Goal: Task Accomplishment & Management: Manage account settings

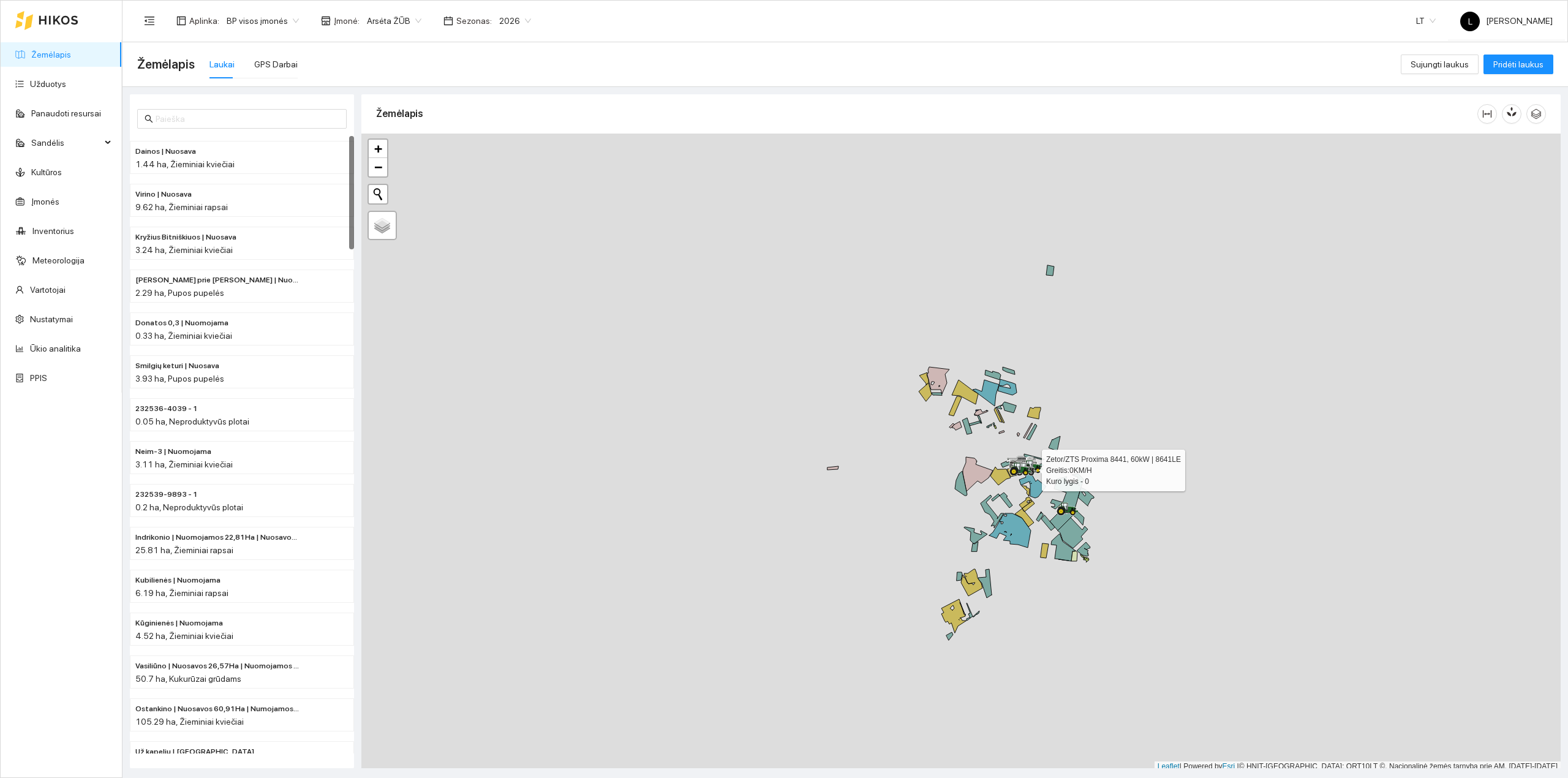
scroll to position [3, 0]
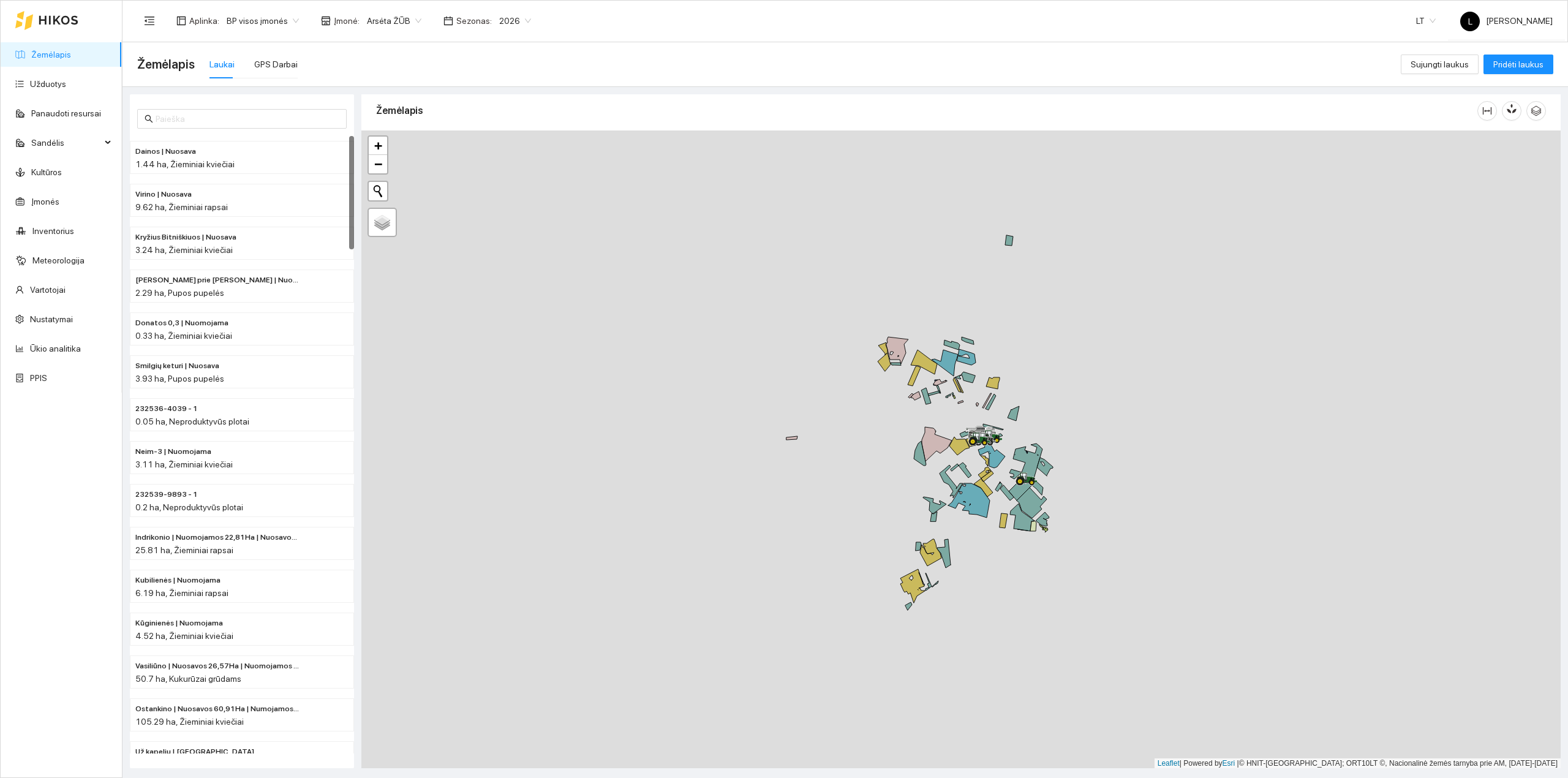
drag, startPoint x: 1014, startPoint y: 484, endPoint x: 977, endPoint y: 458, distance: 45.2
click at [978, 458] on div at bounding box center [977, 445] width 8 height 30
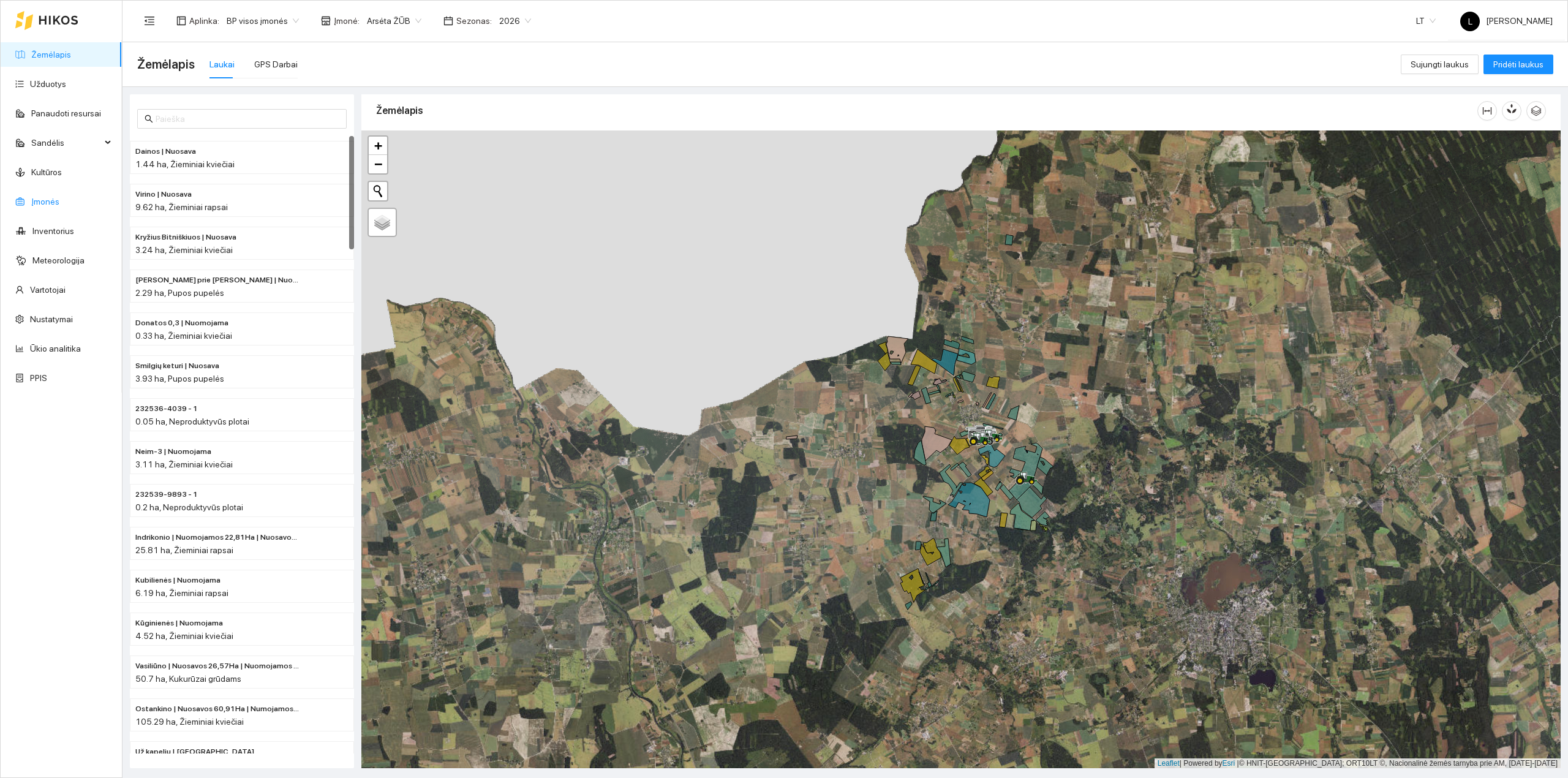
click at [50, 204] on link "Įmonės" at bounding box center [45, 202] width 28 height 10
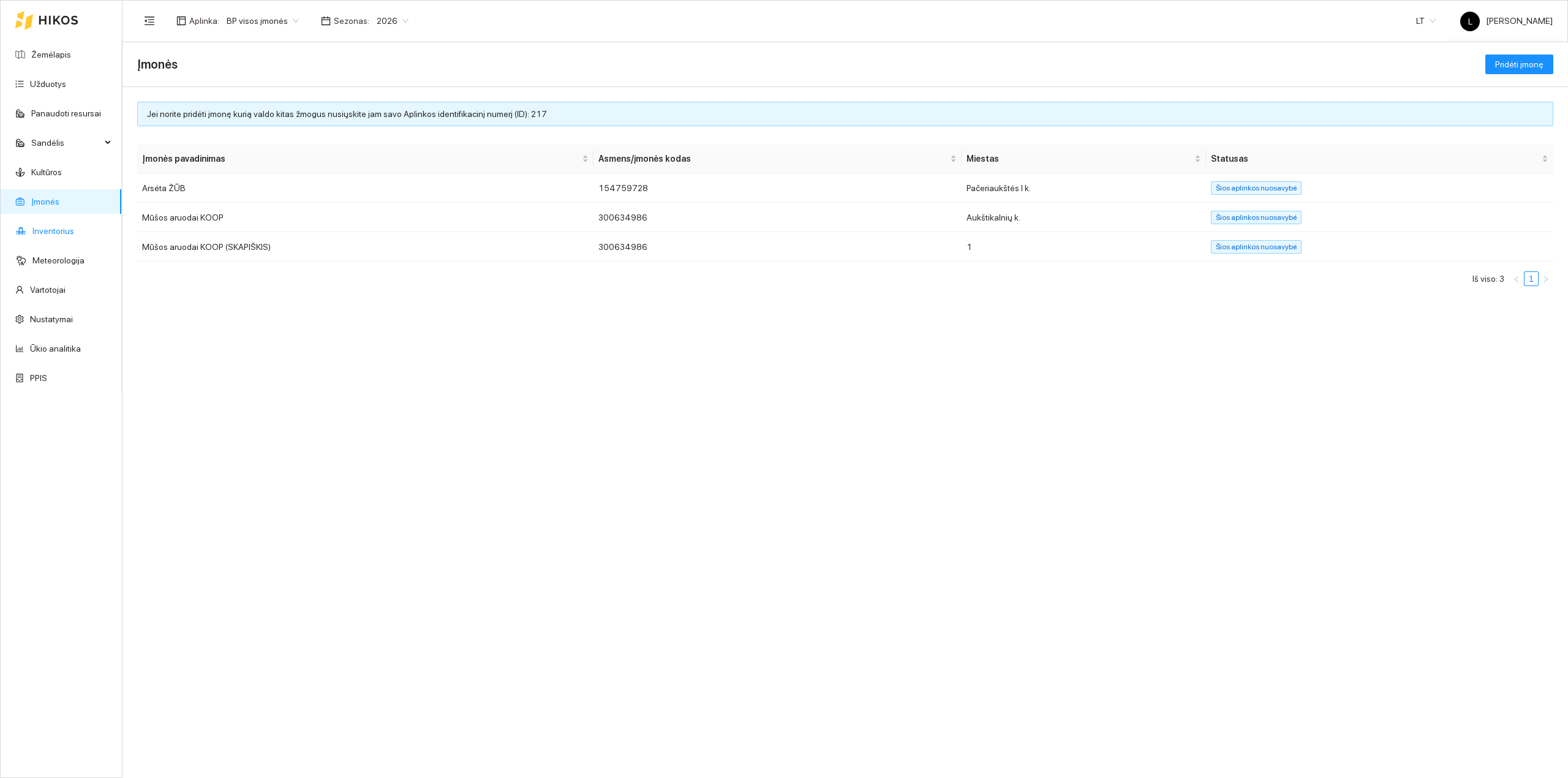
click at [50, 228] on link "Inventorius" at bounding box center [54, 231] width 42 height 10
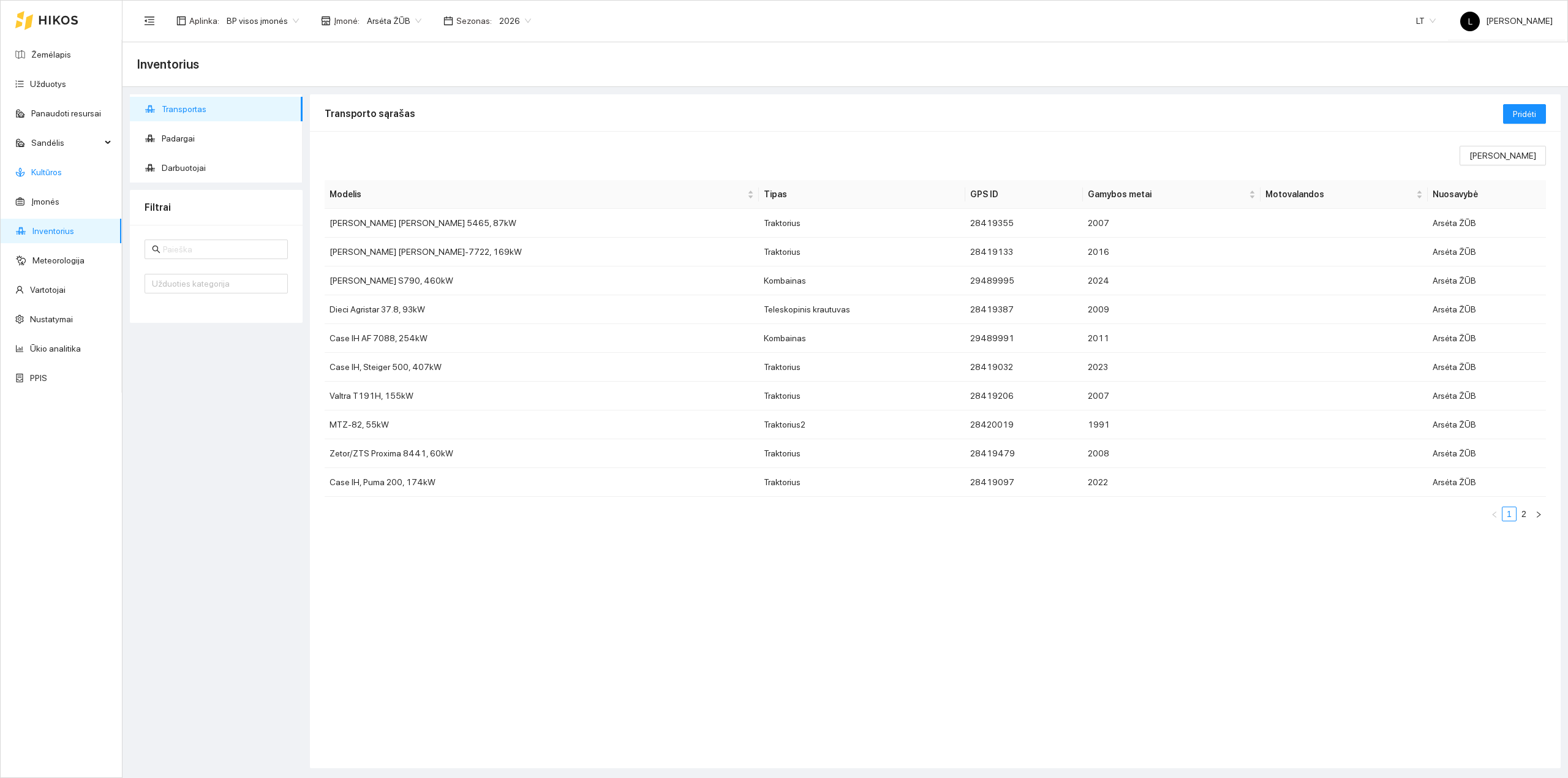
click at [57, 167] on link "Kultūros" at bounding box center [46, 172] width 30 height 10
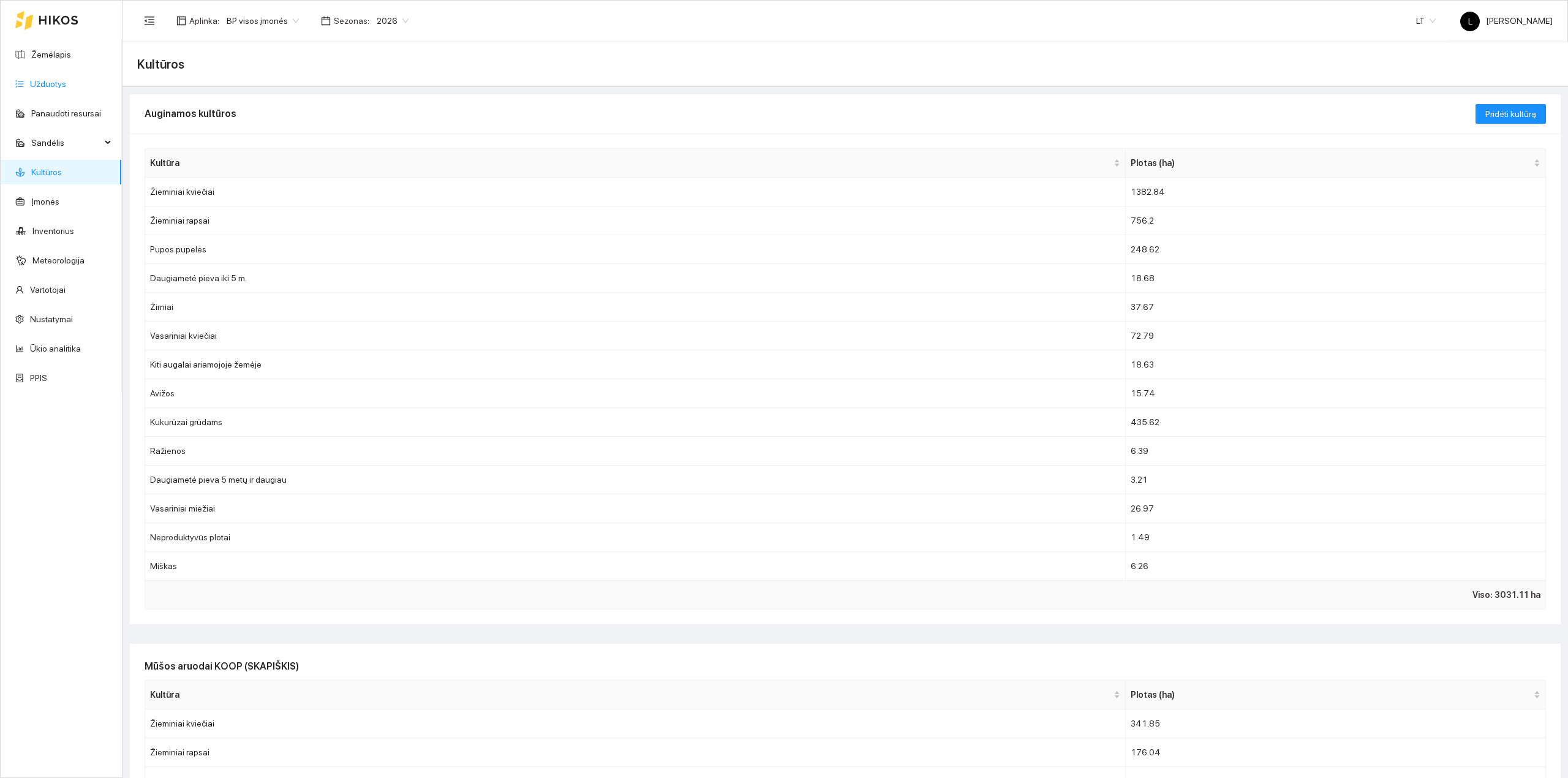
click at [56, 87] on link "Užduotys" at bounding box center [48, 84] width 36 height 10
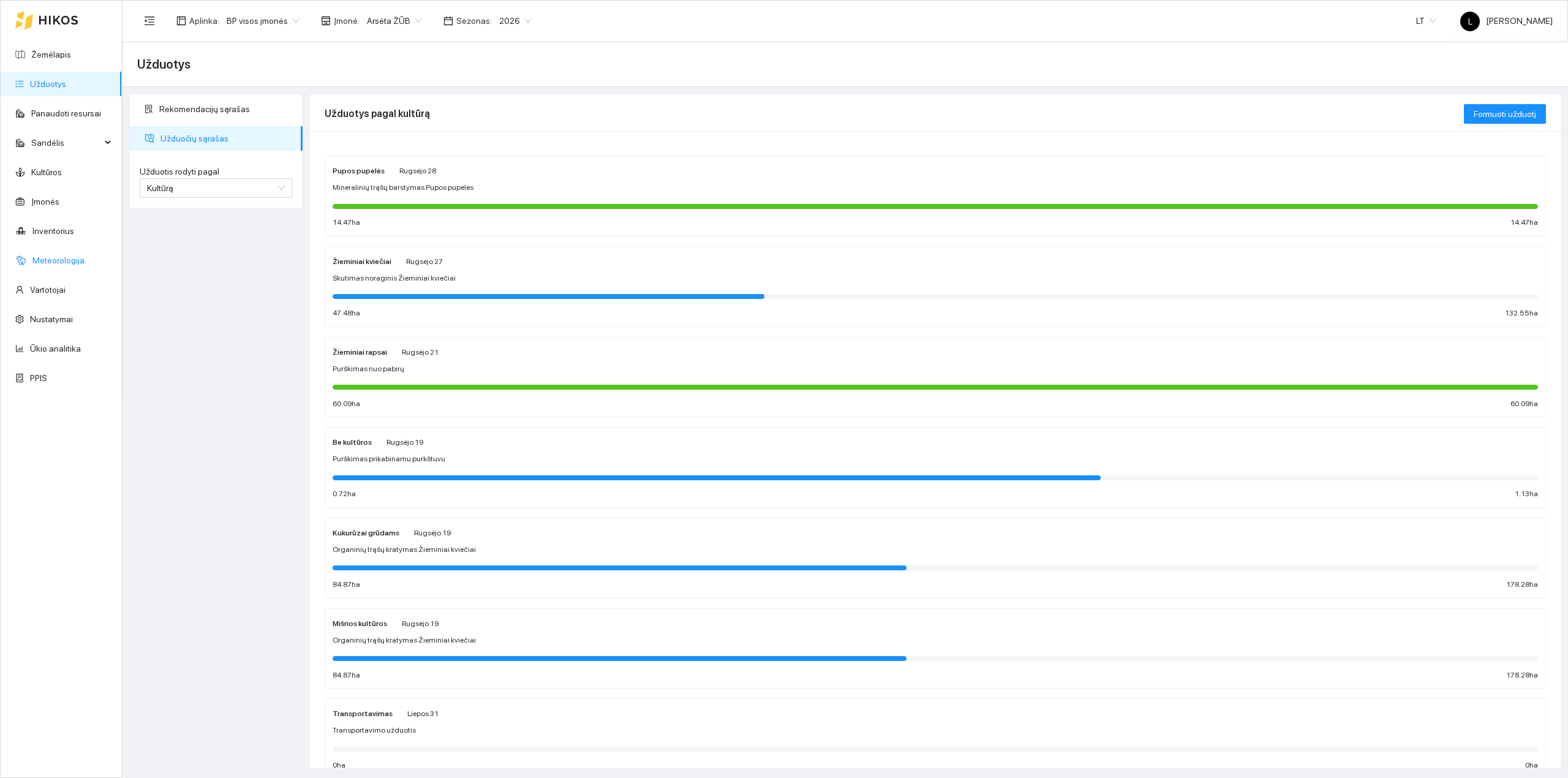
click at [60, 262] on link "Meteorologija" at bounding box center [59, 261] width 52 height 10
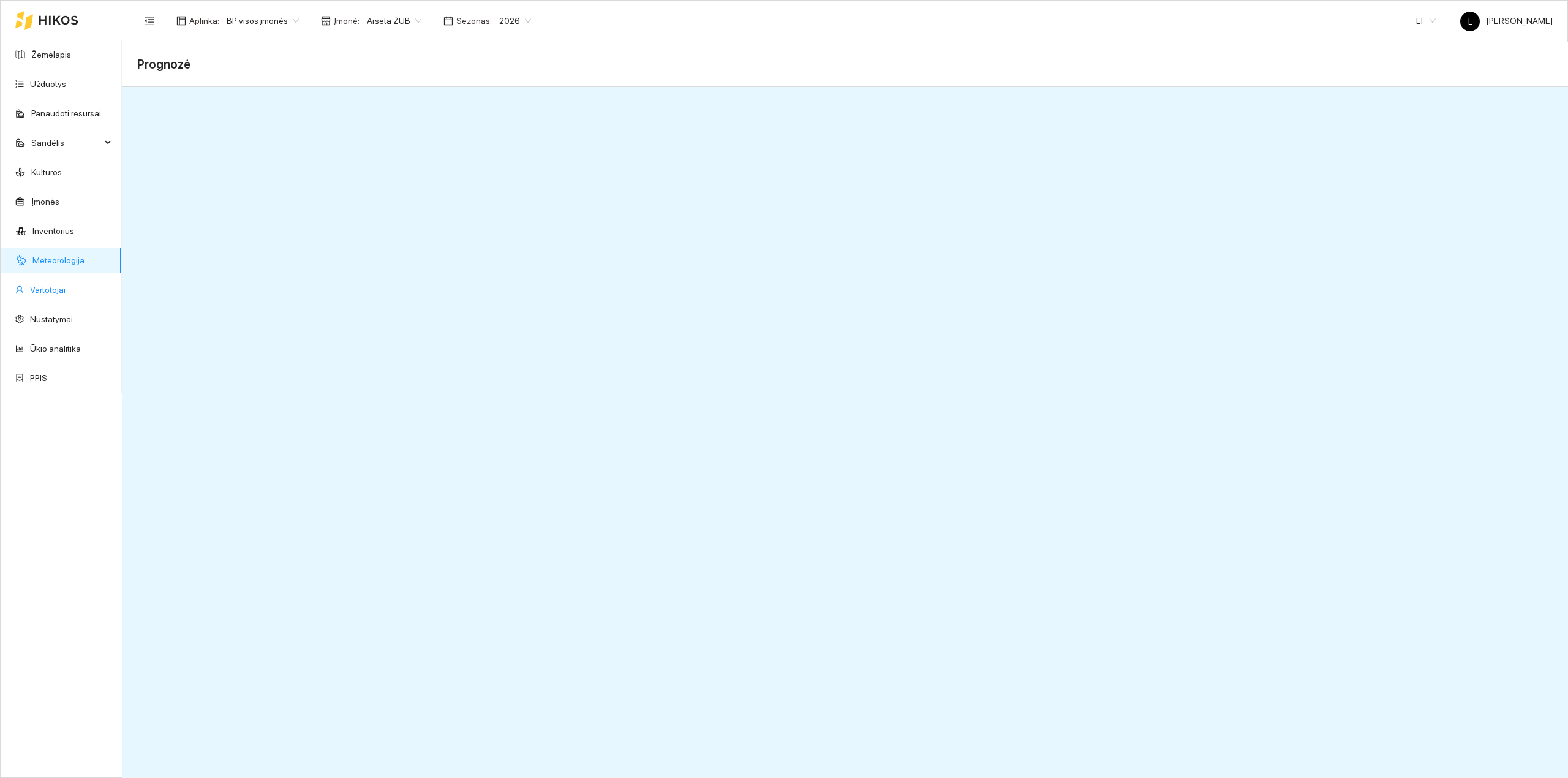
click at [57, 289] on link "Vartotojai" at bounding box center [48, 290] width 35 height 10
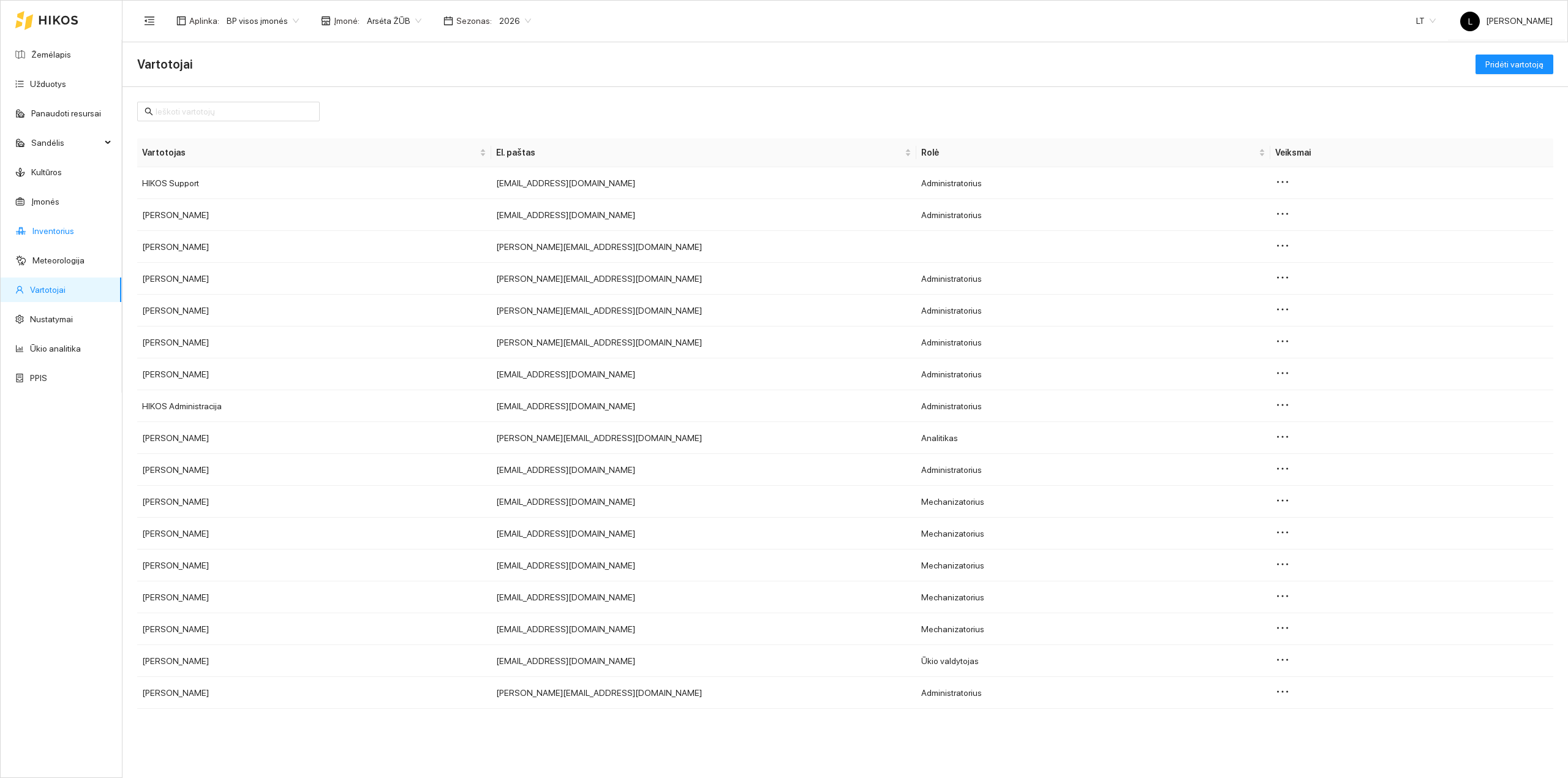
click at [53, 229] on link "Inventorius" at bounding box center [54, 231] width 42 height 10
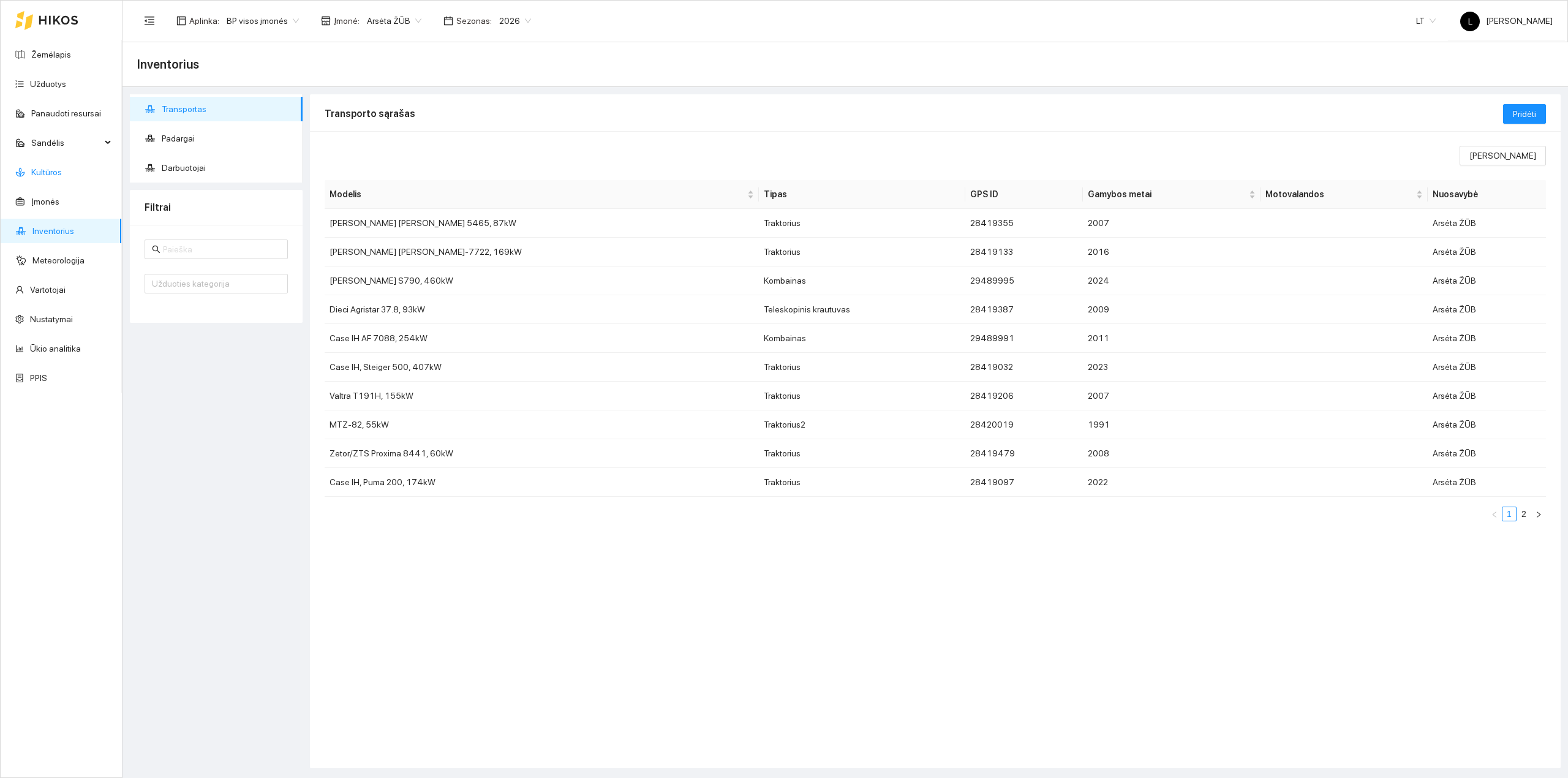
click at [48, 167] on link "Kultūros" at bounding box center [46, 172] width 30 height 10
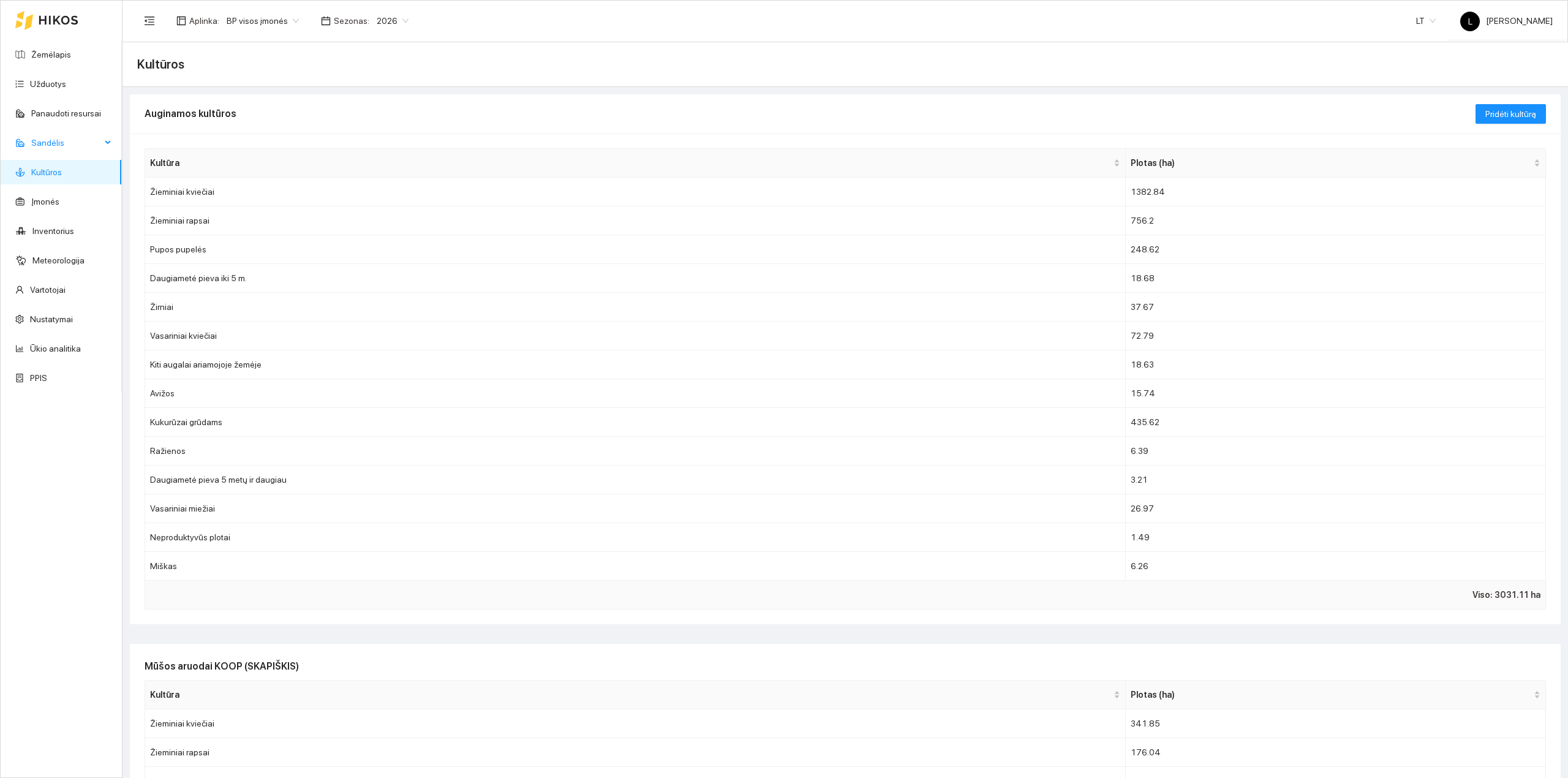
click at [50, 152] on span "Sandėlis" at bounding box center [66, 142] width 70 height 24
click at [46, 174] on link "[PERSON_NAME]" at bounding box center [63, 172] width 66 height 10
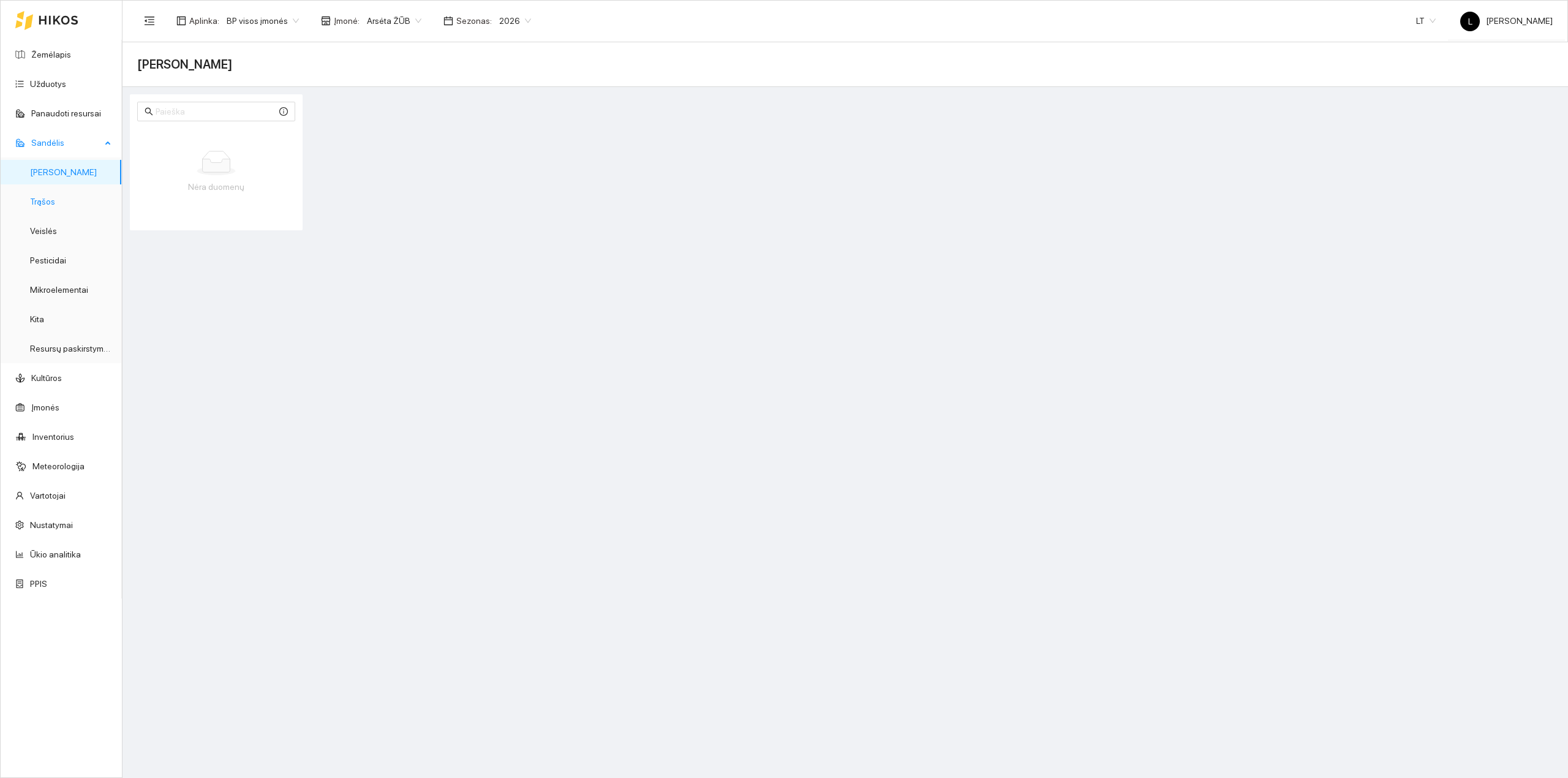
click at [56, 199] on link "Trąšos" at bounding box center [43, 202] width 25 height 10
click at [1526, 57] on span "Pirkti" at bounding box center [1534, 64] width 18 height 13
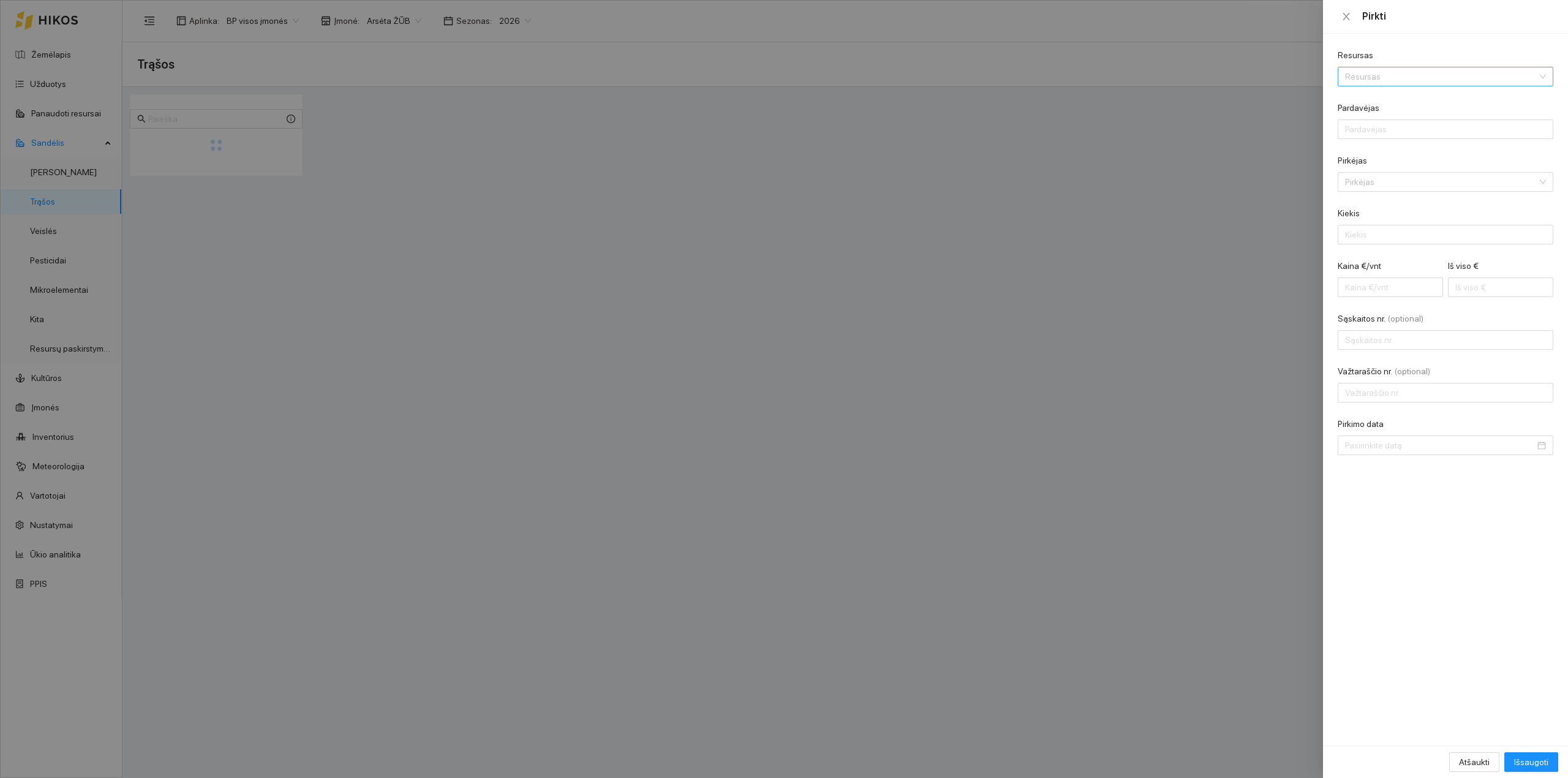
click at [1385, 81] on input "Resursas" at bounding box center [1441, 77] width 193 height 19
type input "bright"
click at [1405, 102] on div "Veislės / Žieminiai kviečiai / Bright" at bounding box center [1405, 101] width 119 height 13
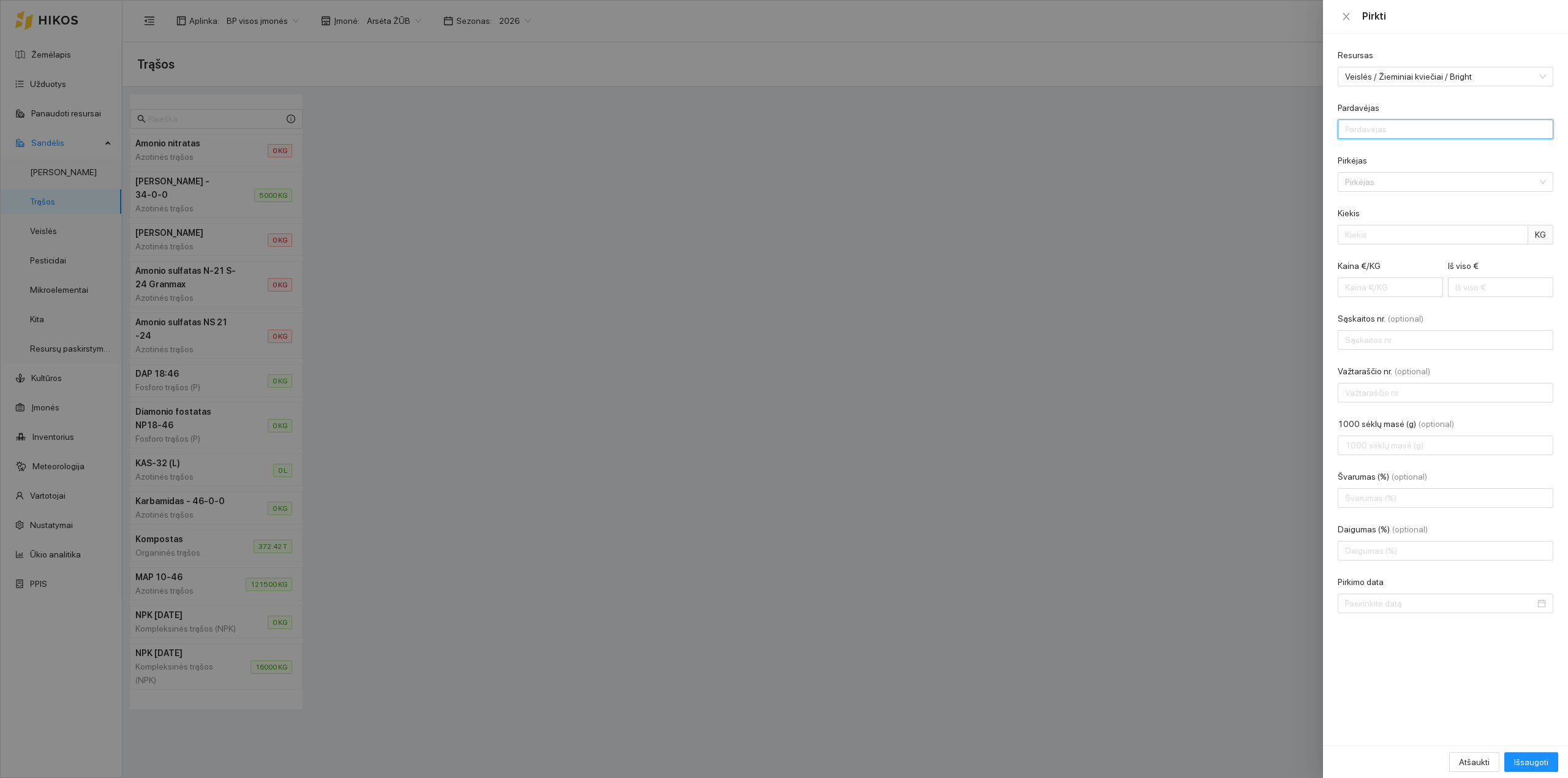
click at [1438, 133] on input "Pardavėjas" at bounding box center [1445, 129] width 215 height 19
drag, startPoint x: 1370, startPoint y: 131, endPoint x: 1157, endPoint y: 130, distance: 213.0
click at [1157, 130] on div "Pirkti Resursas Veislės / Žieminiai kviečiai / Bright Pardavėjas sca Pirkėjas P…" at bounding box center [784, 389] width 1568 height 778
type input "UAB "Scandagra""
click at [1387, 172] on div "Pirkėjas" at bounding box center [1445, 182] width 215 height 19
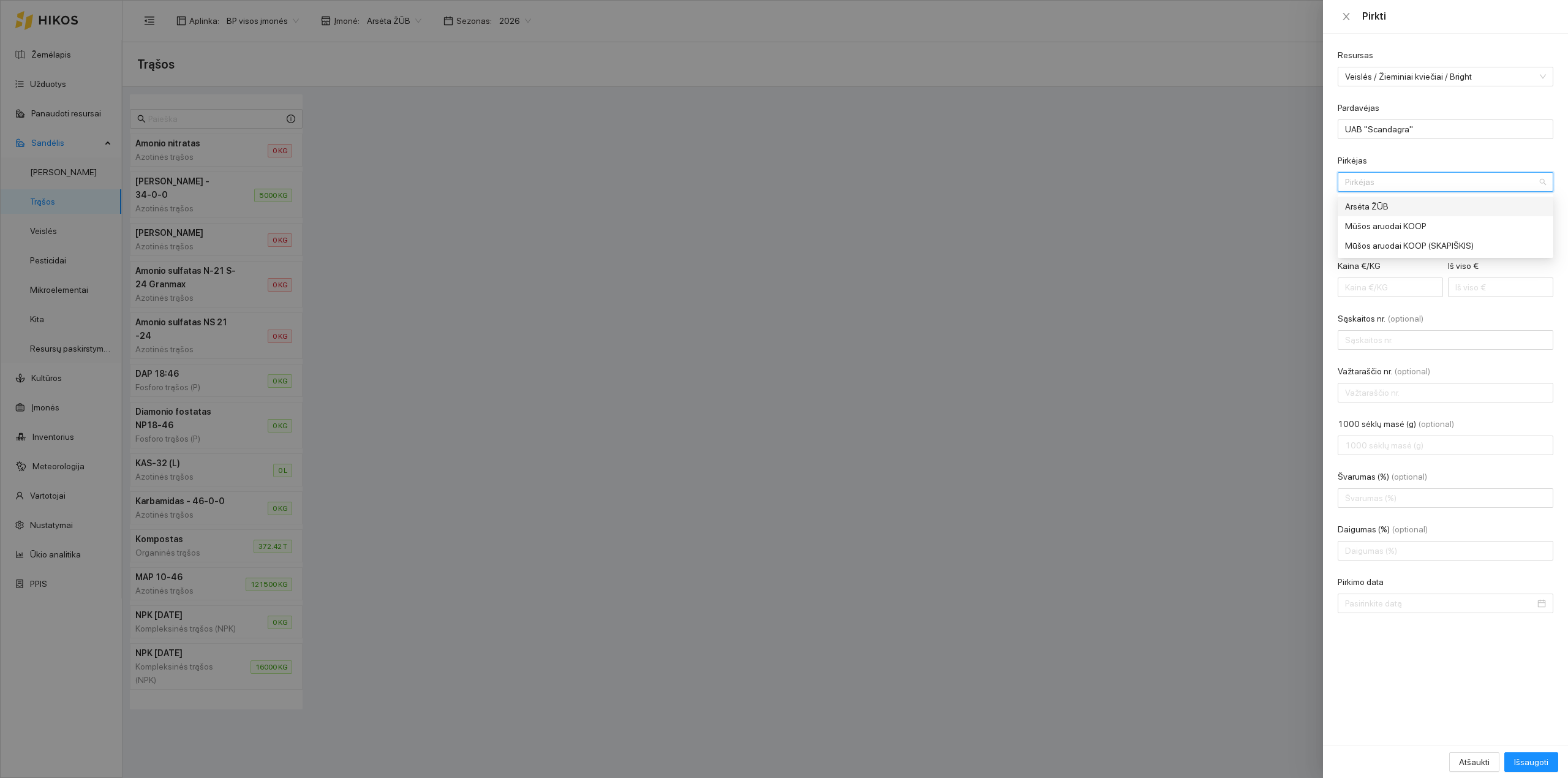
click at [1390, 204] on div "Arsėta ŽŪB" at bounding box center [1437, 206] width 183 height 13
click at [1375, 234] on input "Kiekis" at bounding box center [1433, 234] width 190 height 19
type input "1"
type input "6"
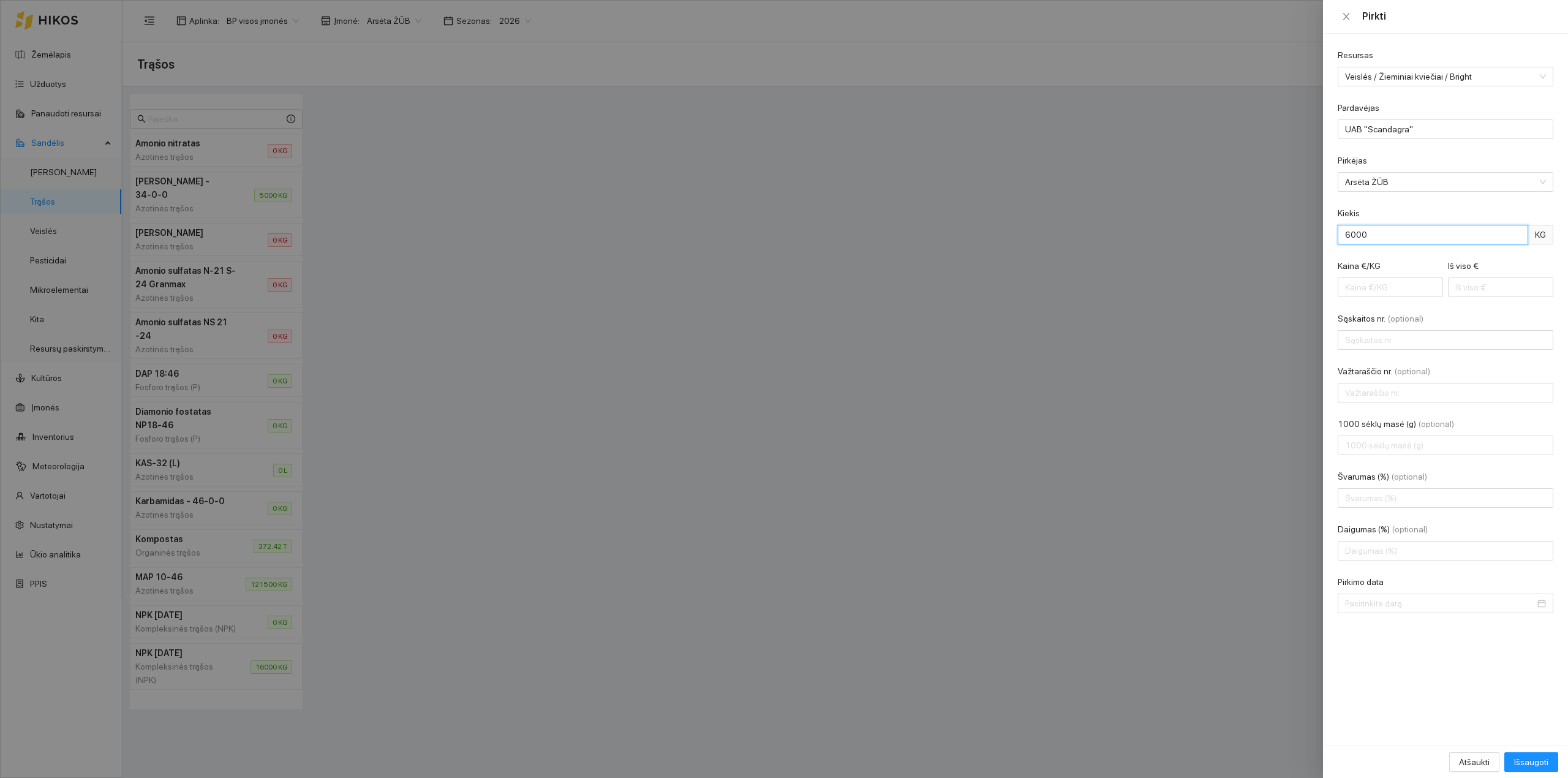
type input "6000"
type input "0.00"
type input "5"
type input "0.01"
type input "56"
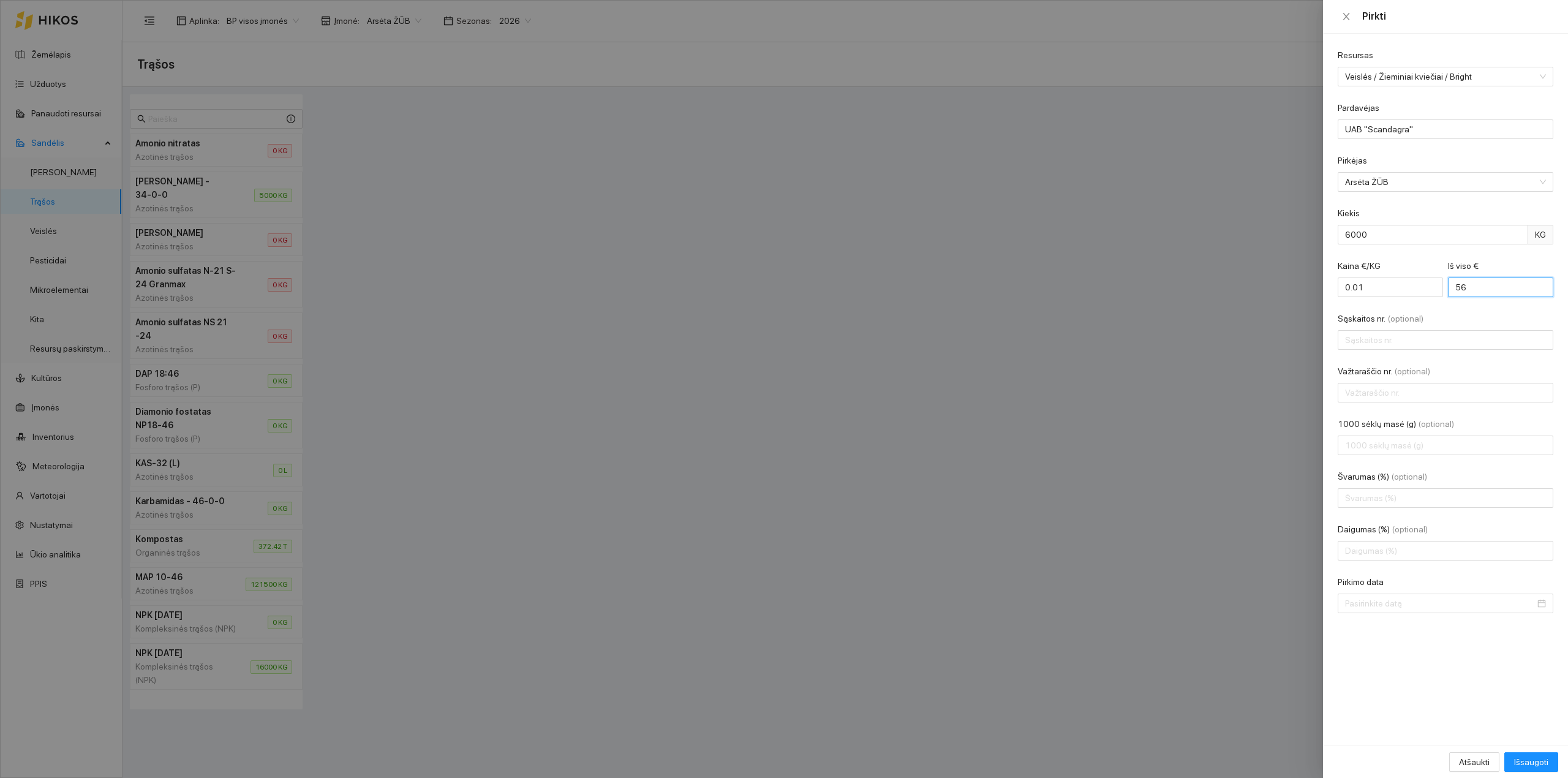
type input "0.09"
type input "564"
type input "0.94"
drag, startPoint x: 1338, startPoint y: 233, endPoint x: 1275, endPoint y: 226, distance: 63.4
click at [1275, 229] on div "Pirkti Resursas Veislės / Žieminiai kviečiai / Bright Pardavėjas UAB "Scandagra…" at bounding box center [784, 389] width 1568 height 778
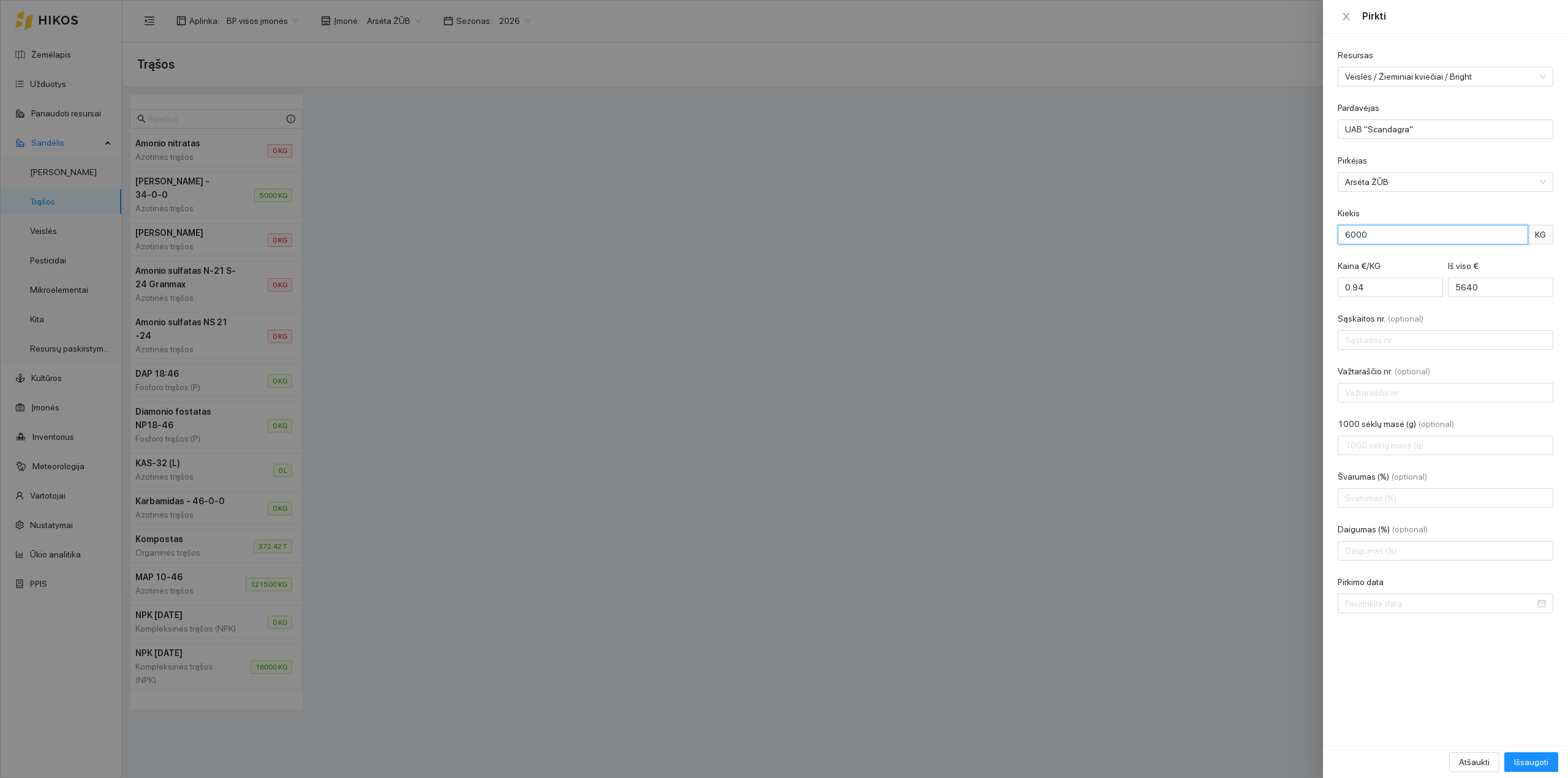
type input "0.94"
type input "1"
type input "11.28"
type input "12"
type input "112.80"
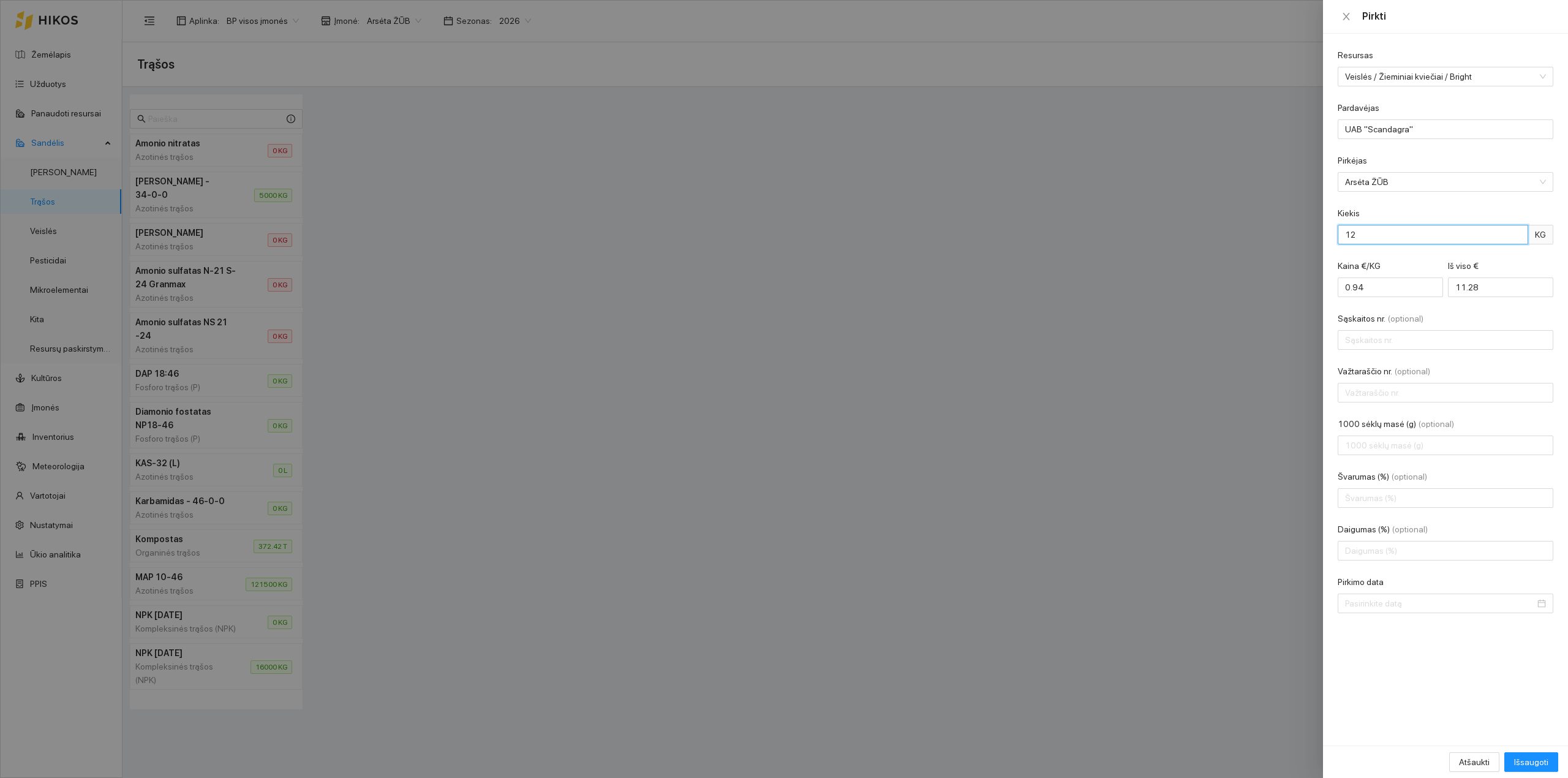
type input "120"
type input "1128.00"
type input "1200"
type input "11280.00"
type input "12000"
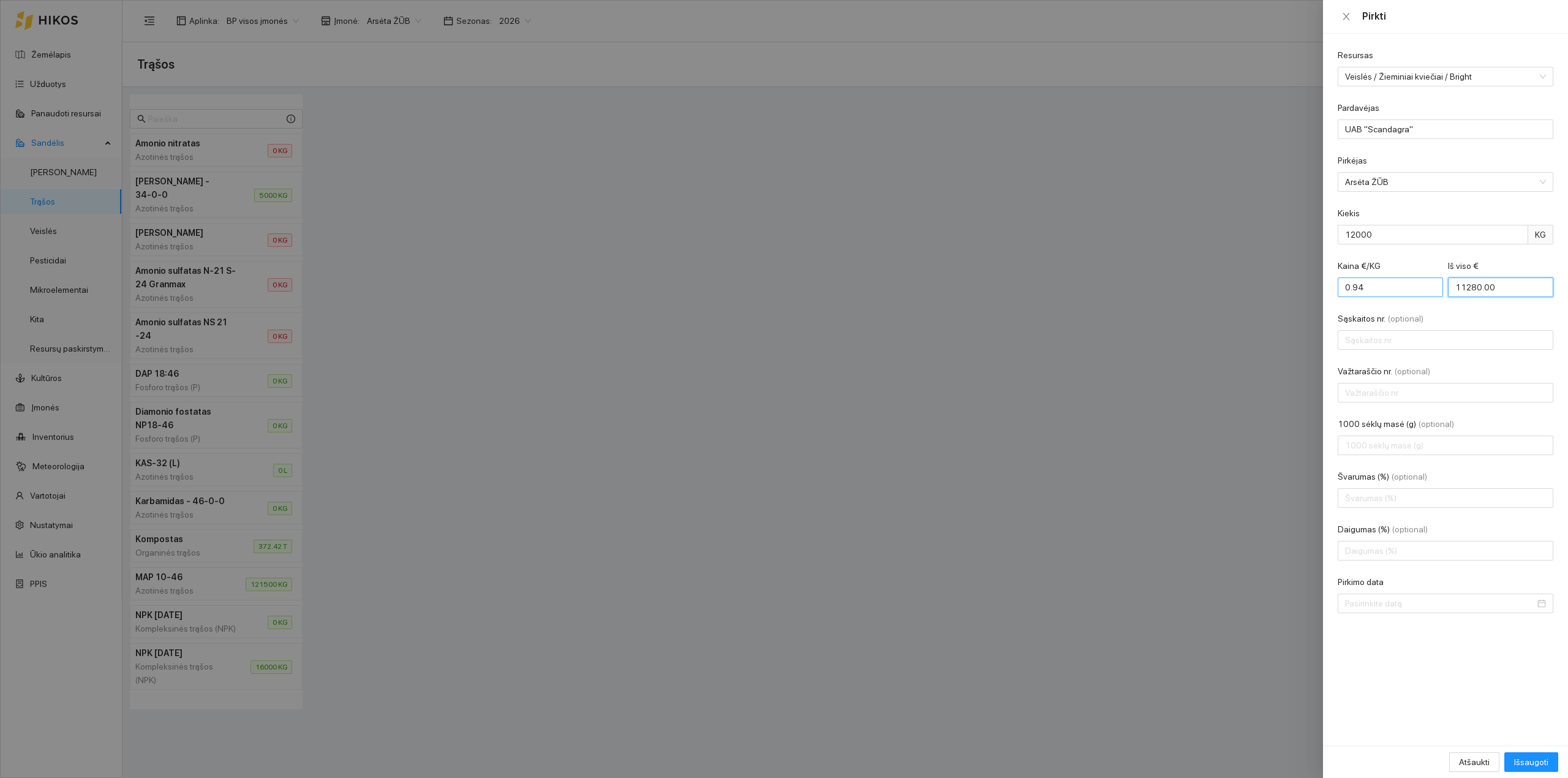
drag, startPoint x: 1512, startPoint y: 285, endPoint x: 1341, endPoint y: 280, distance: 171.1
click at [1345, 280] on div "Kaina €/KG 0.94 Iš viso € 11280.00" at bounding box center [1445, 285] width 215 height 53
type input "0.00"
type input "56"
type input "0.05"
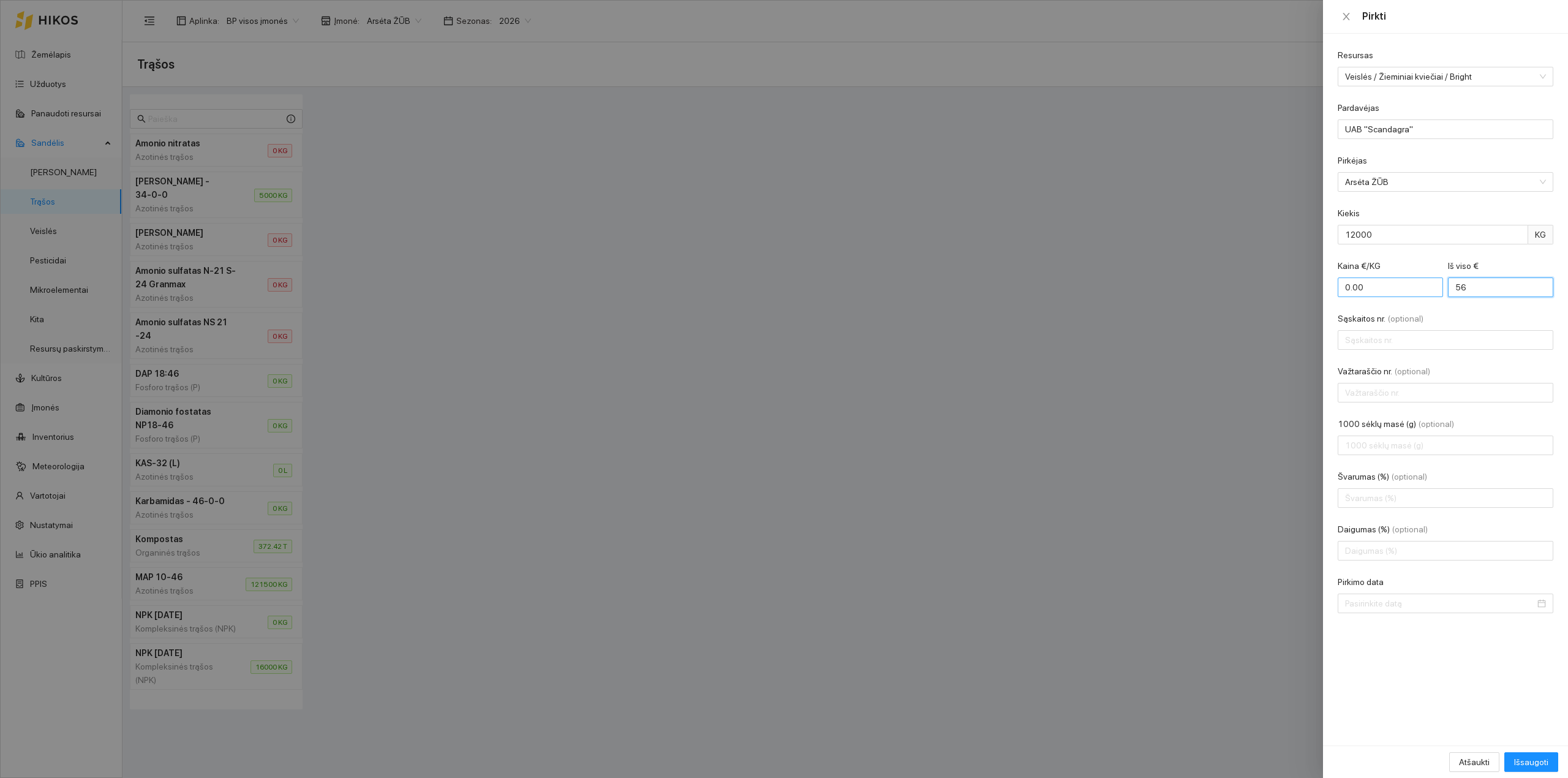
type input "564"
type input "0.47"
type input "5640"
type input "SCAA90661"
type input "ŽŪB8359"
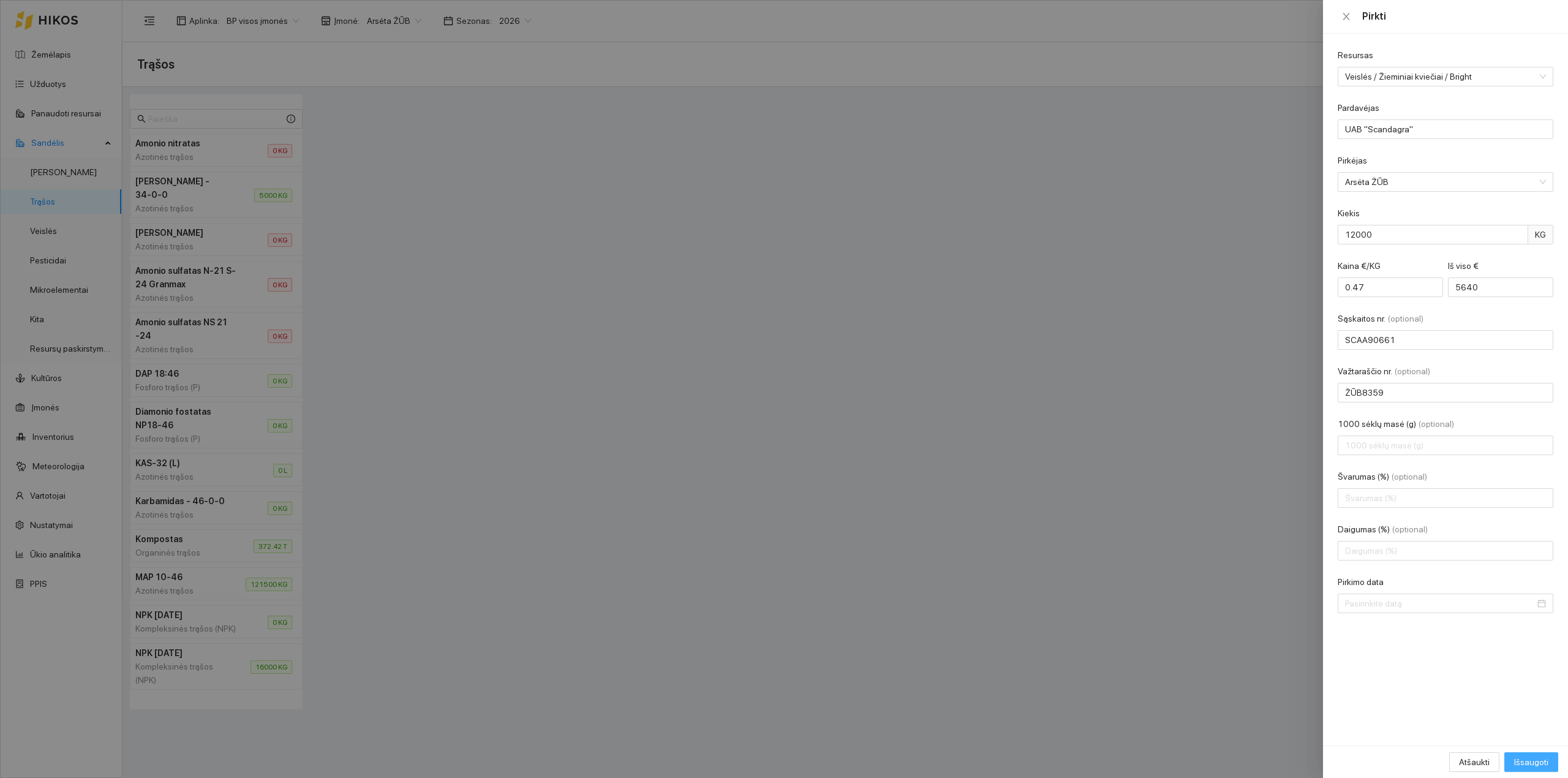
click at [1544, 765] on span "Išsaugoti" at bounding box center [1531, 762] width 34 height 13
click at [1386, 610] on input "Pirkimo data" at bounding box center [1440, 603] width 190 height 13
type input "[DATE]"
click at [1444, 478] on div "12" at bounding box center [1444, 480] width 14 height 14
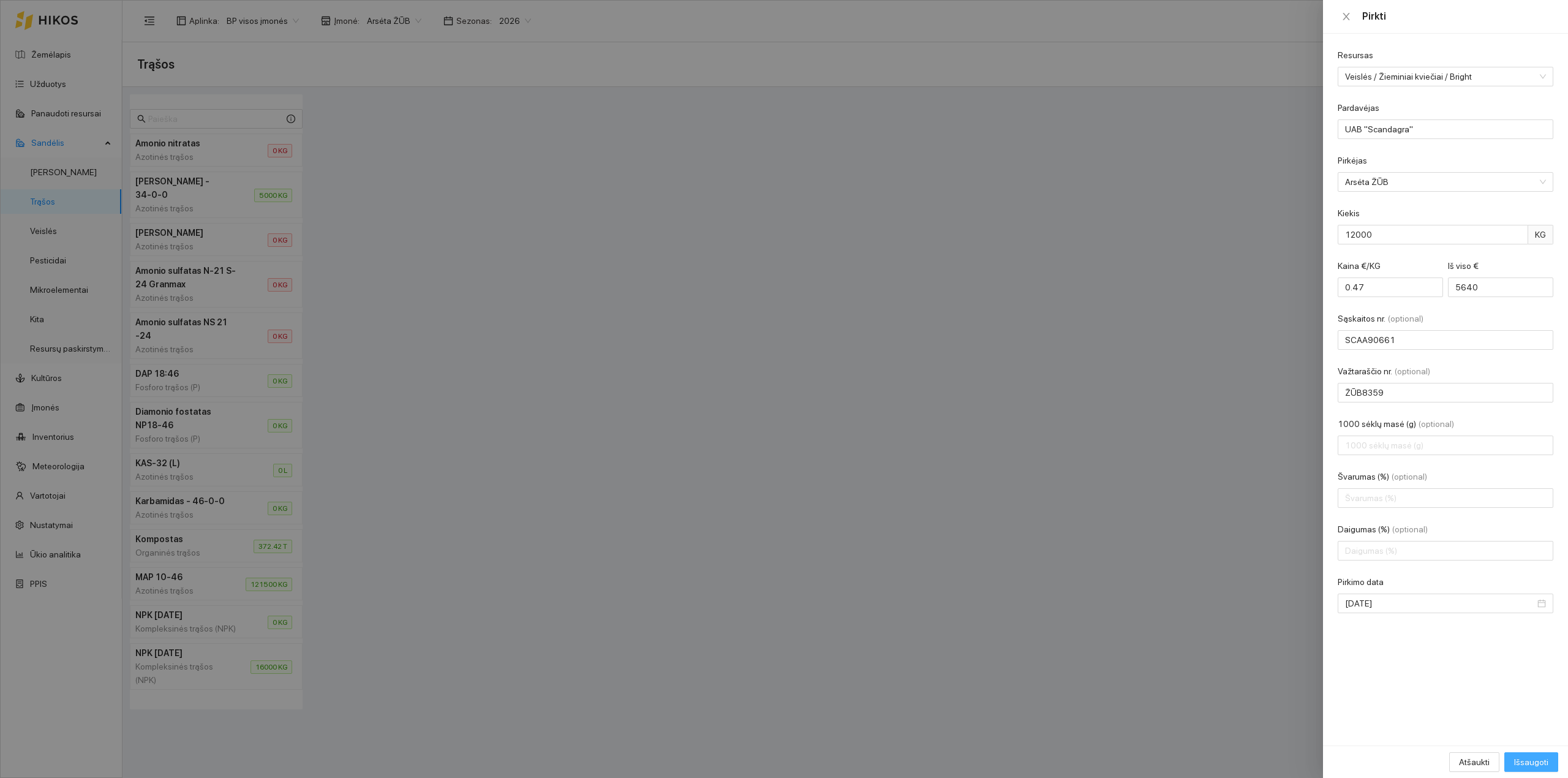
click at [1524, 758] on span "Išsaugoti" at bounding box center [1531, 762] width 34 height 13
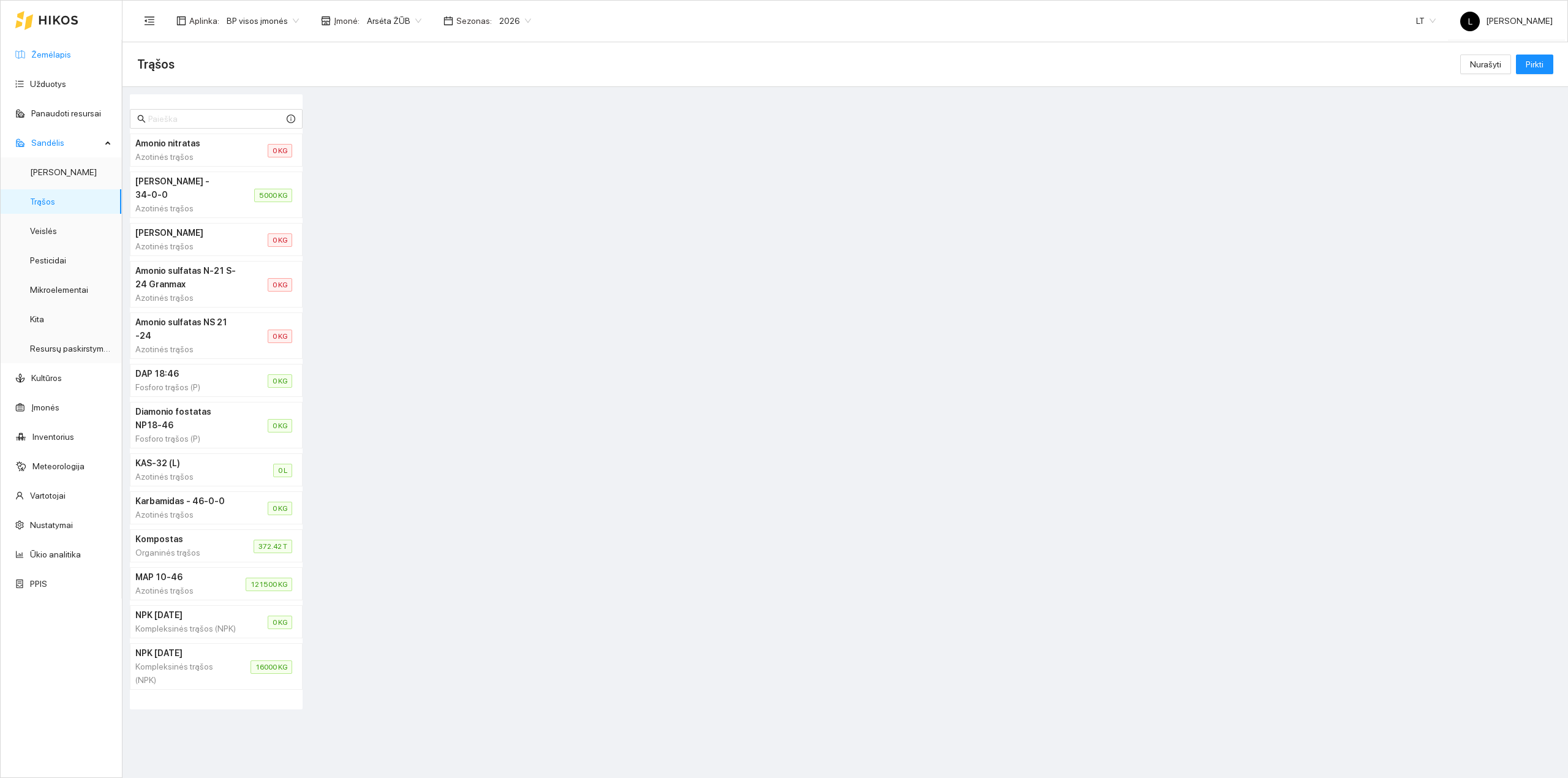
click at [64, 54] on link "Žemėlapis" at bounding box center [50, 55] width 40 height 10
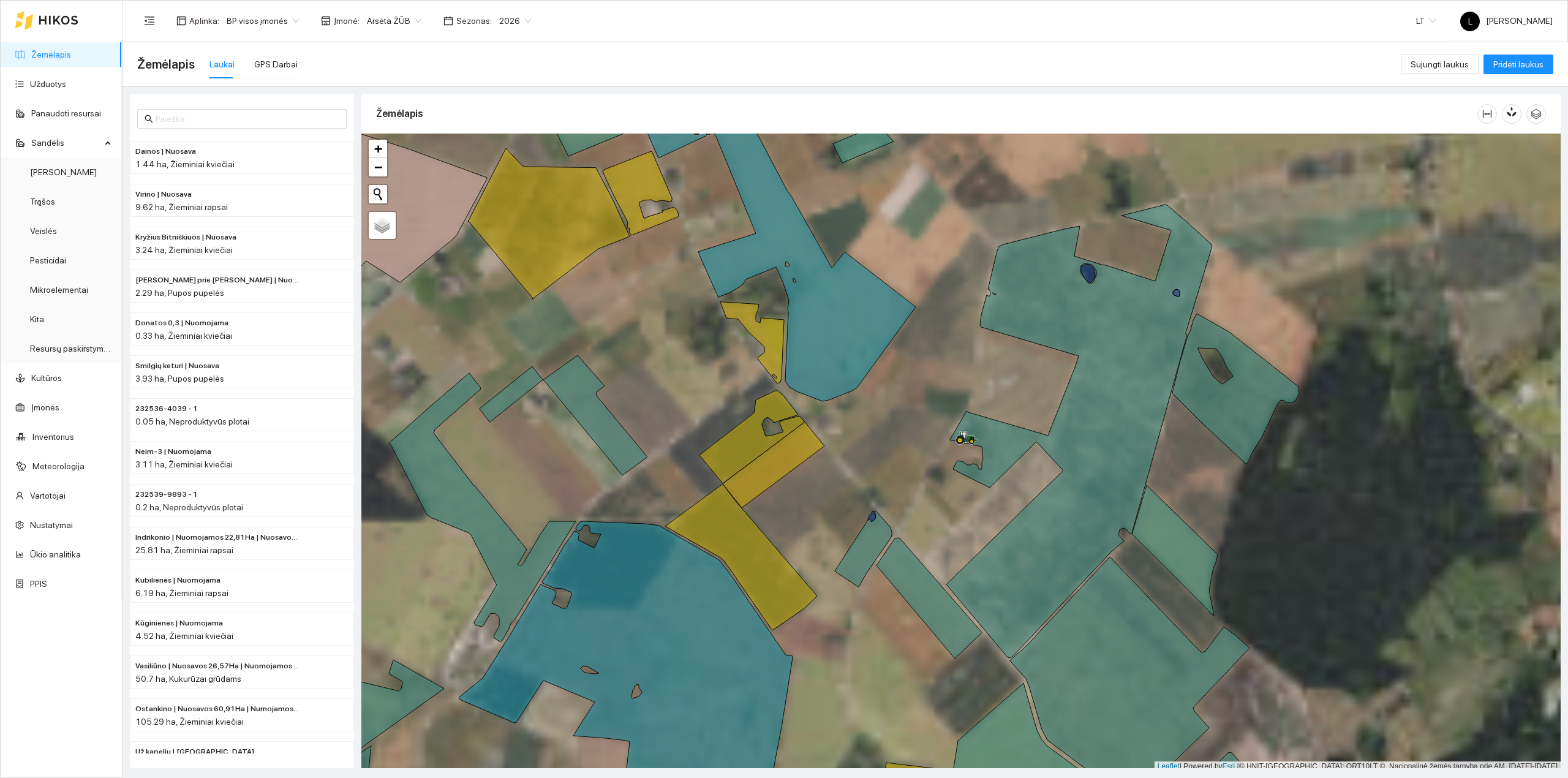
scroll to position [3, 0]
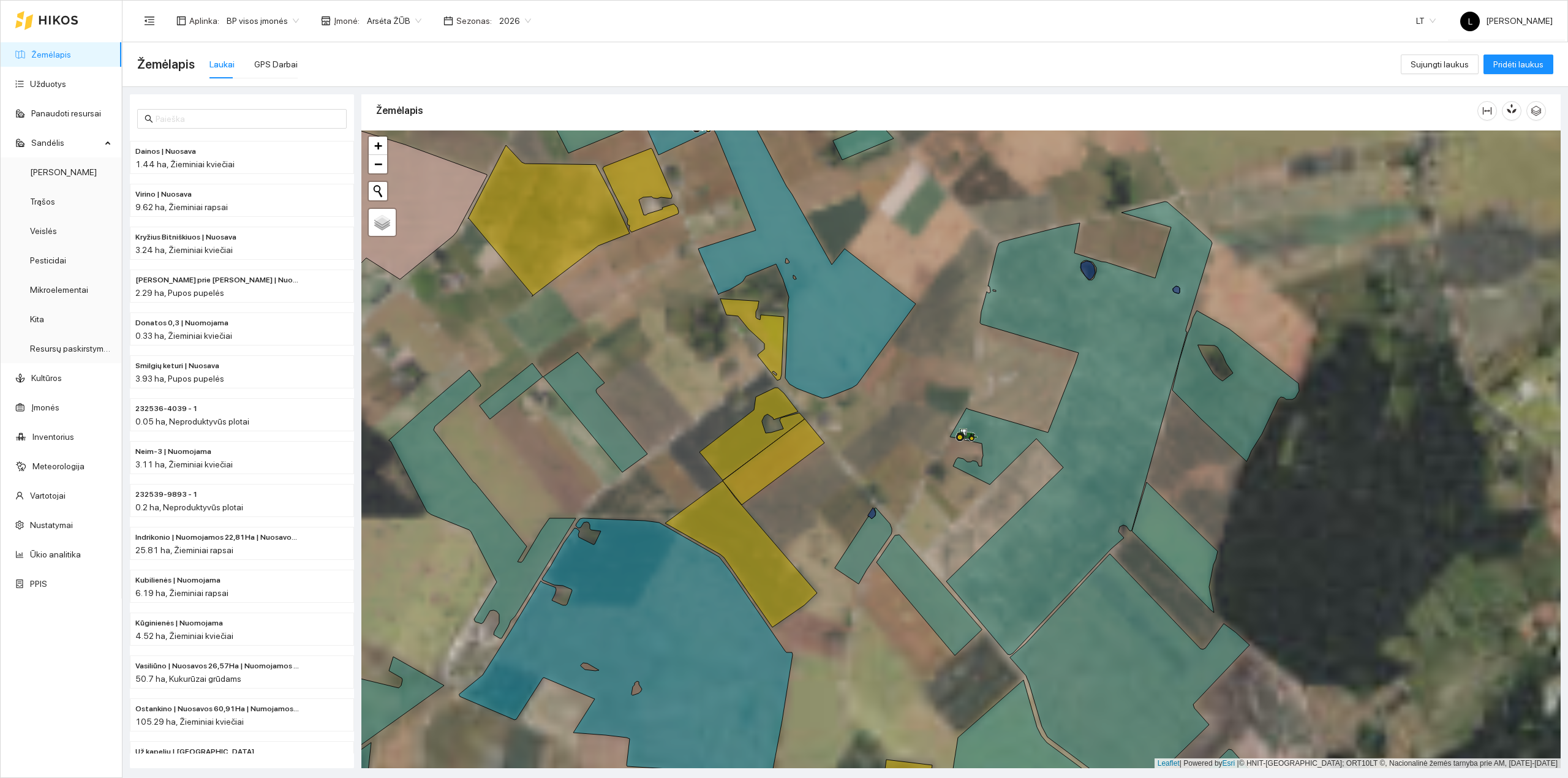
drag, startPoint x: 1027, startPoint y: 513, endPoint x: 1014, endPoint y: 552, distance: 41.1
click at [1014, 552] on div at bounding box center [961, 449] width 1199 height 638
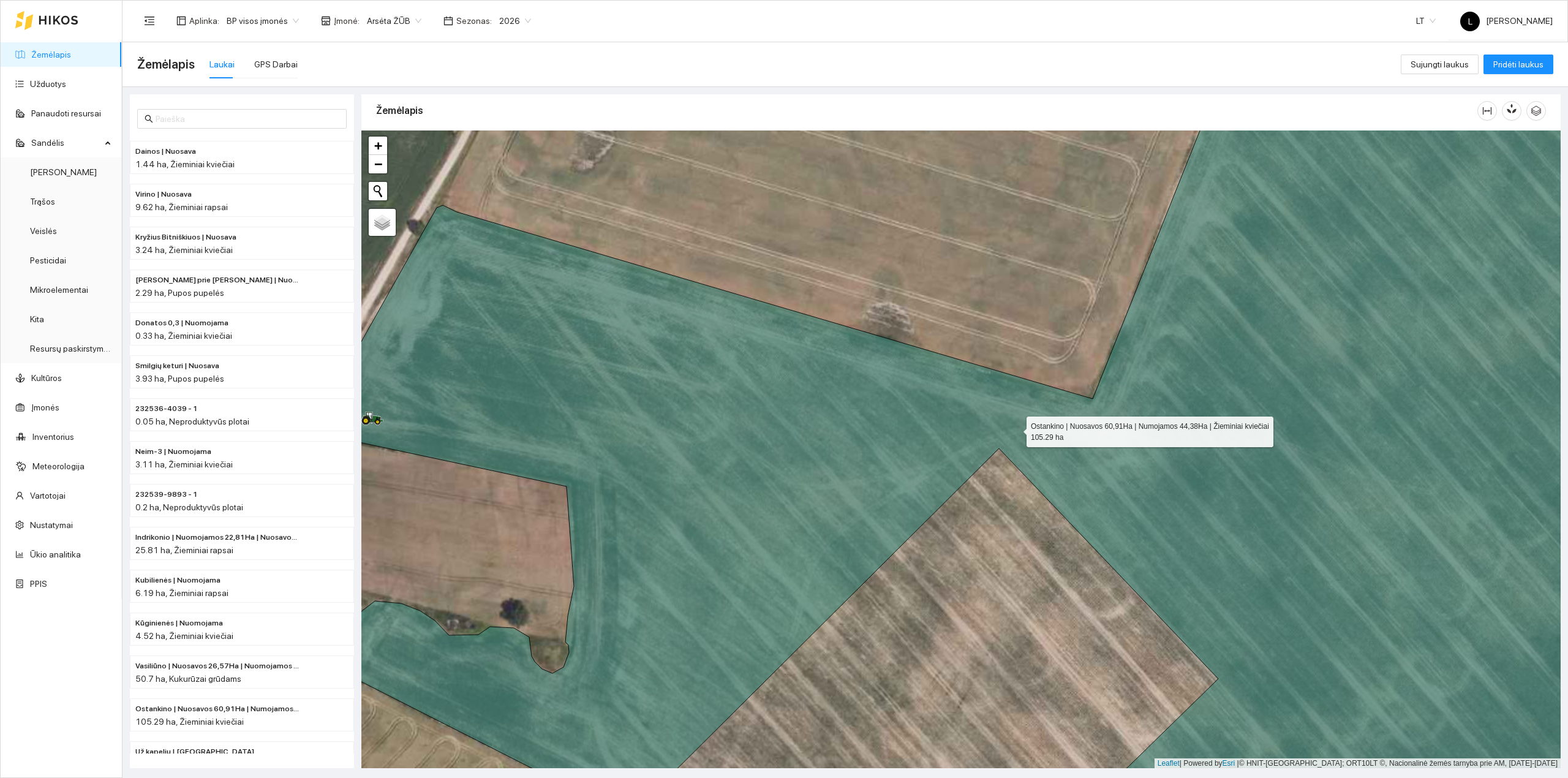
click at [1010, 540] on icon at bounding box center [995, 450] width 1370 height 768
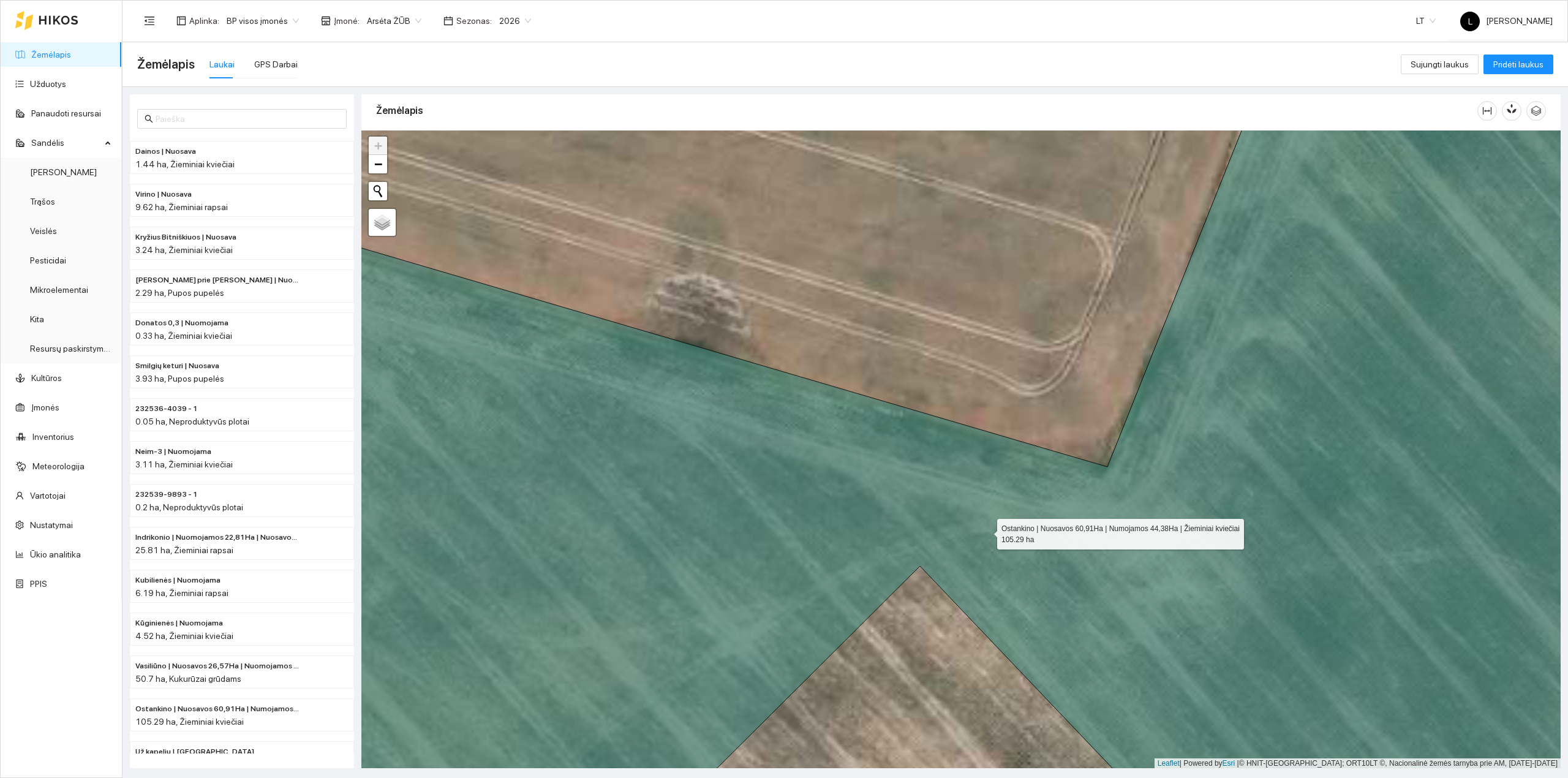
drag, startPoint x: 1057, startPoint y: 542, endPoint x: 1110, endPoint y: 545, distance: 53.1
click at [1110, 545] on icon at bounding box center [961, 450] width 1440 height 768
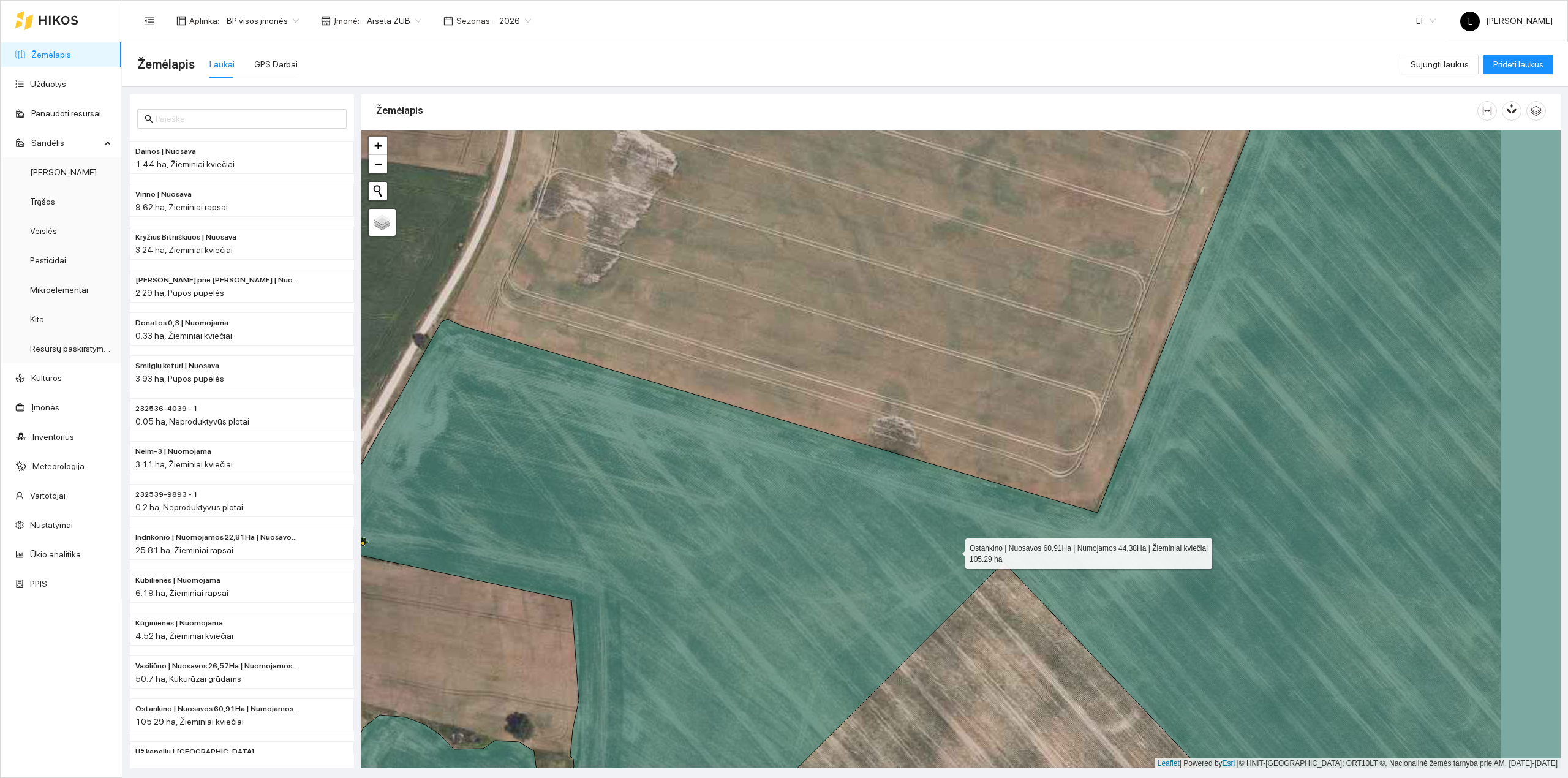
drag, startPoint x: 992, startPoint y: 549, endPoint x: 904, endPoint y: 558, distance: 88.5
click at [904, 558] on icon at bounding box center [968, 447] width 1306 height 768
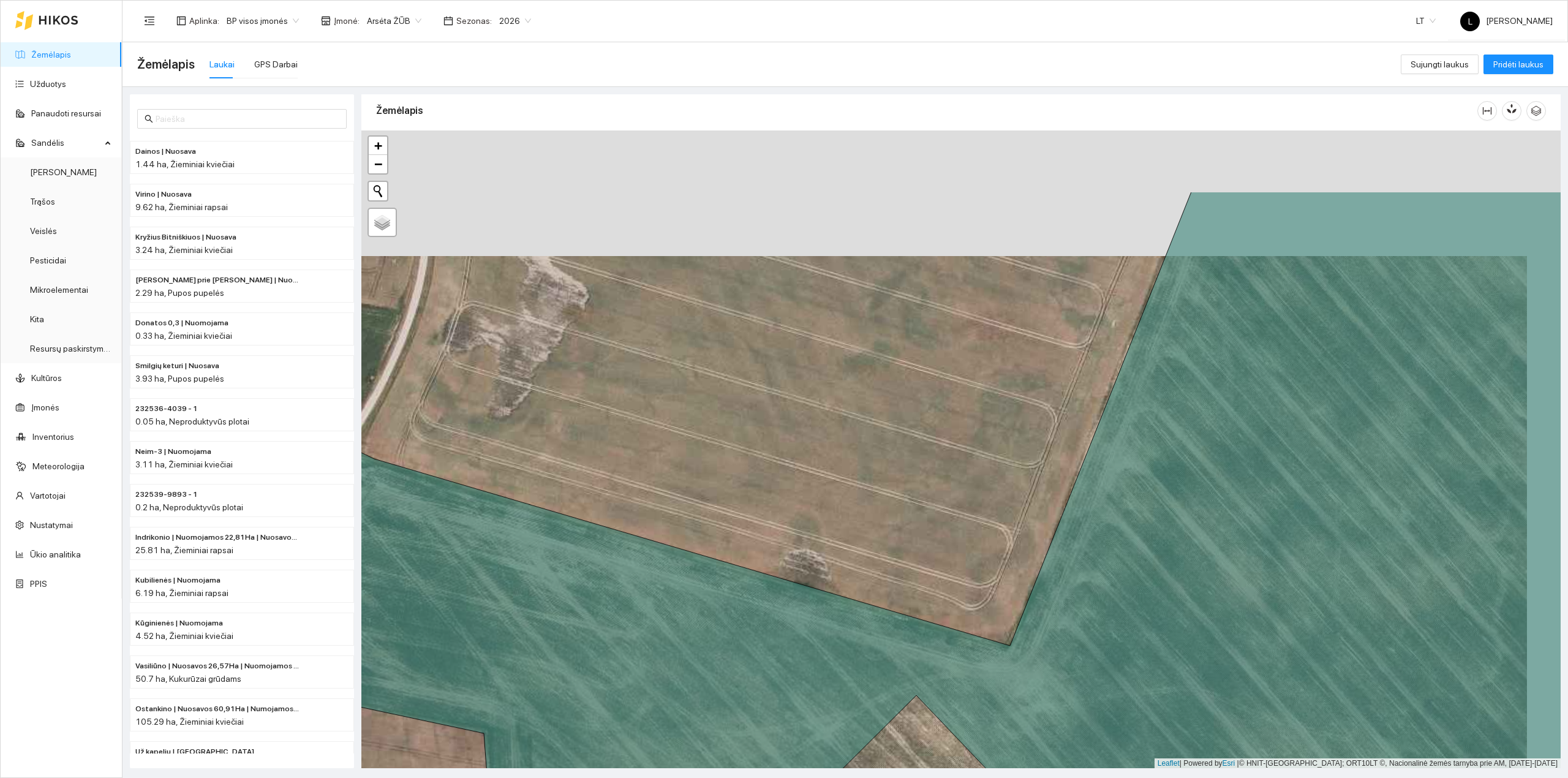
drag, startPoint x: 908, startPoint y: 285, endPoint x: 871, endPoint y: 437, distance: 156.4
click at [871, 437] on div at bounding box center [961, 449] width 1199 height 638
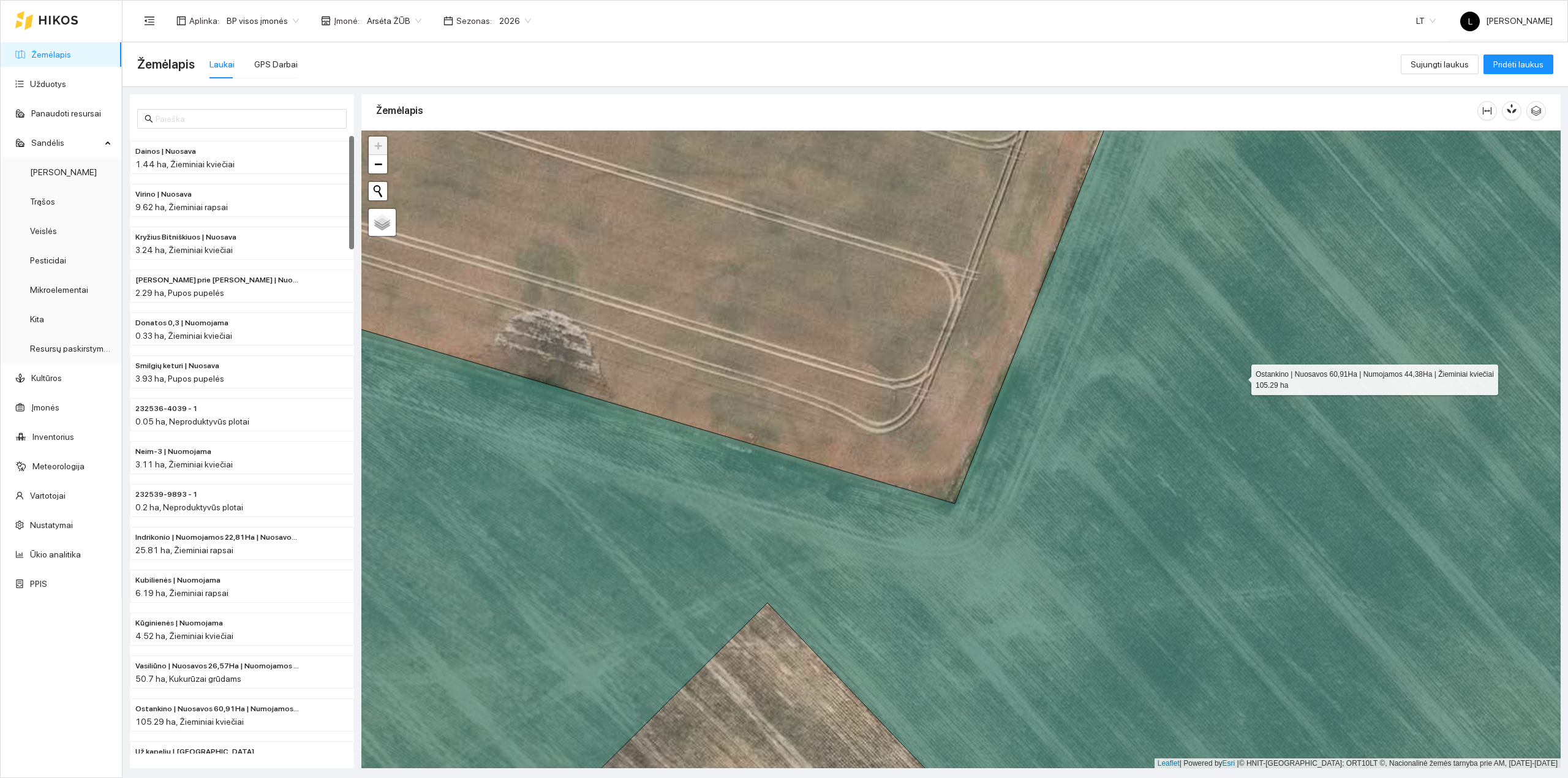
click at [1240, 376] on icon at bounding box center [961, 450] width 1440 height 768
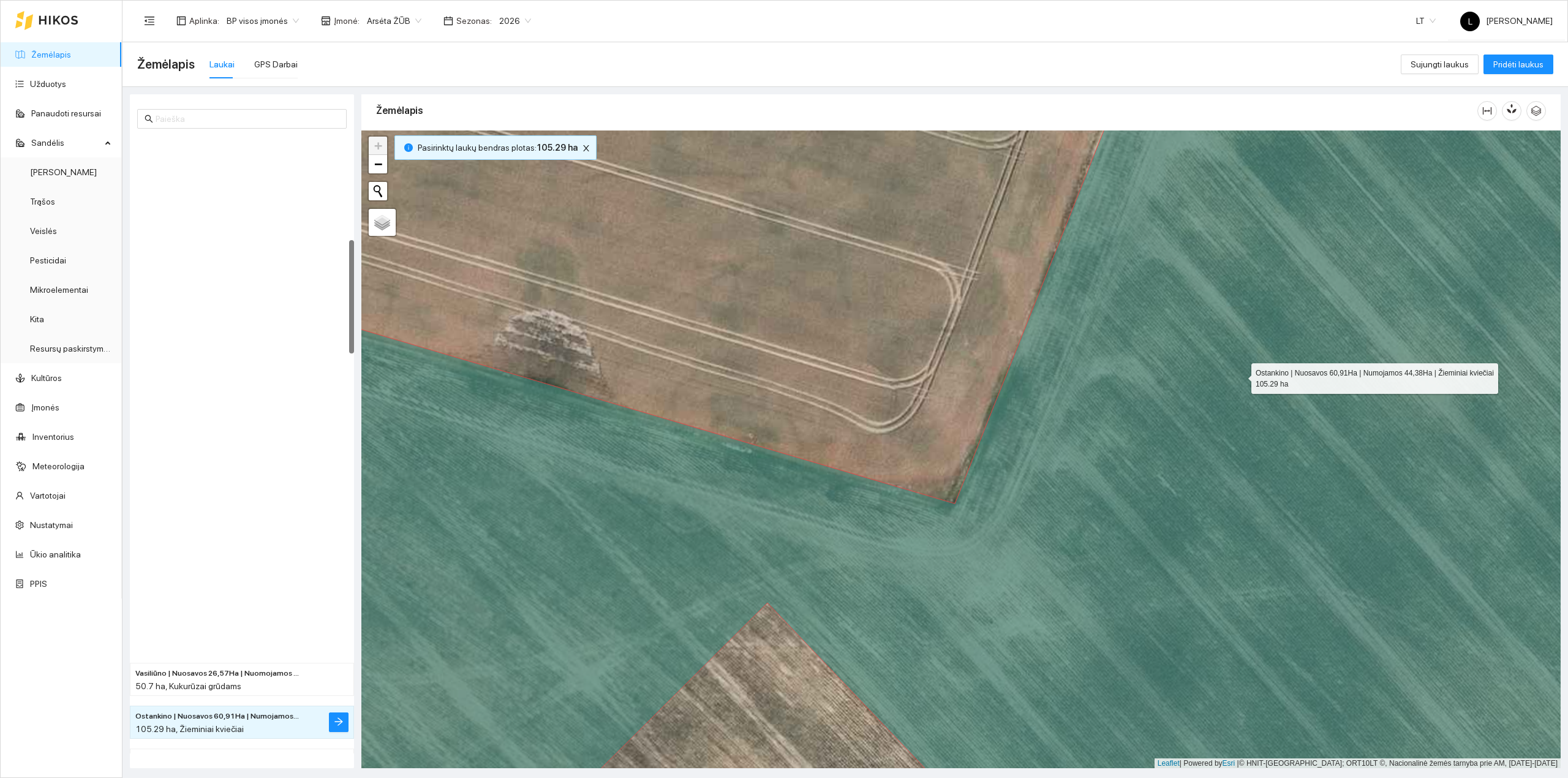
scroll to position [564, 0]
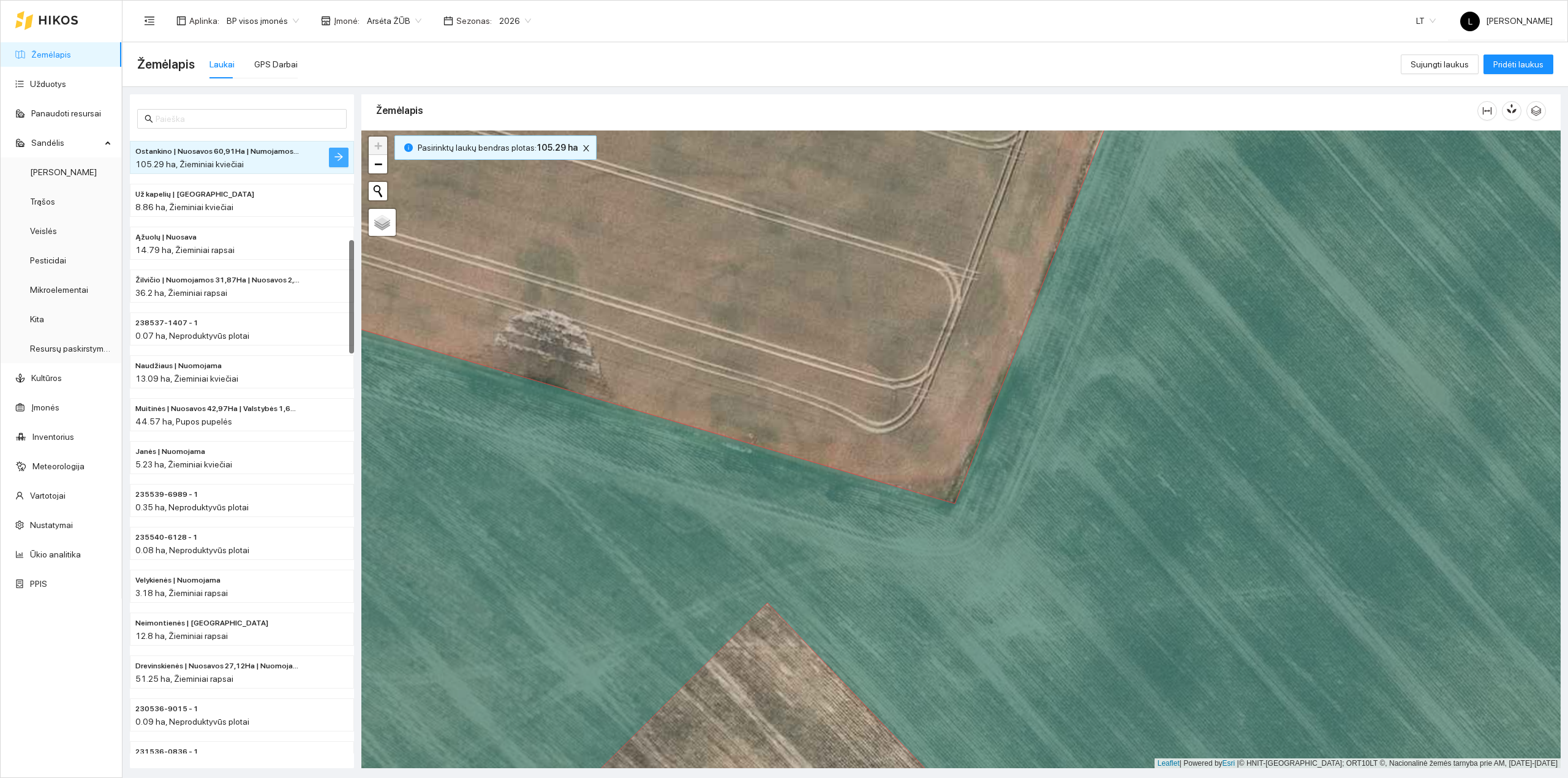
click at [343, 155] on button "button" at bounding box center [338, 156] width 19 height 19
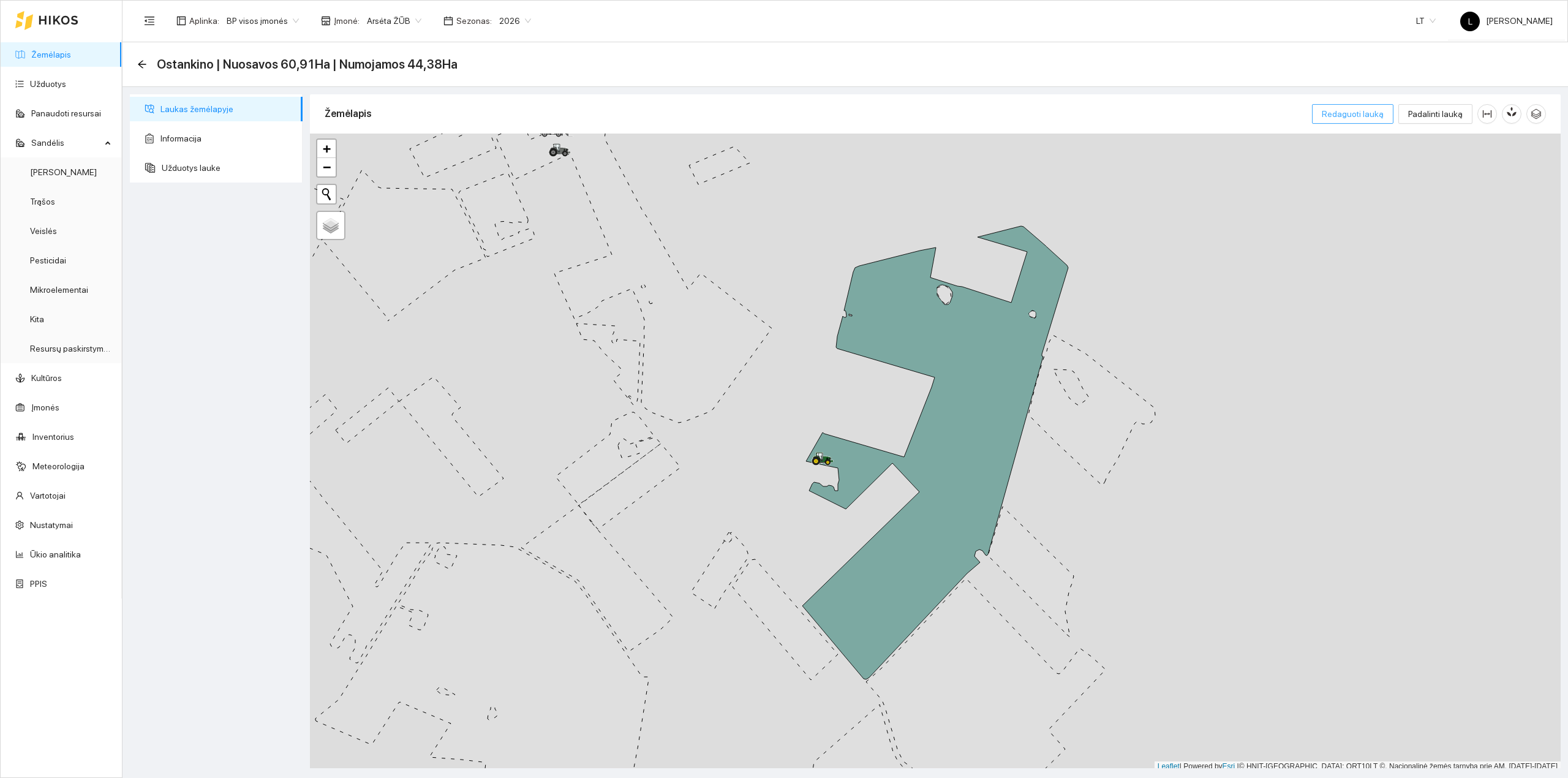
click at [1375, 116] on span "Redaguoti lauką" at bounding box center [1353, 114] width 62 height 13
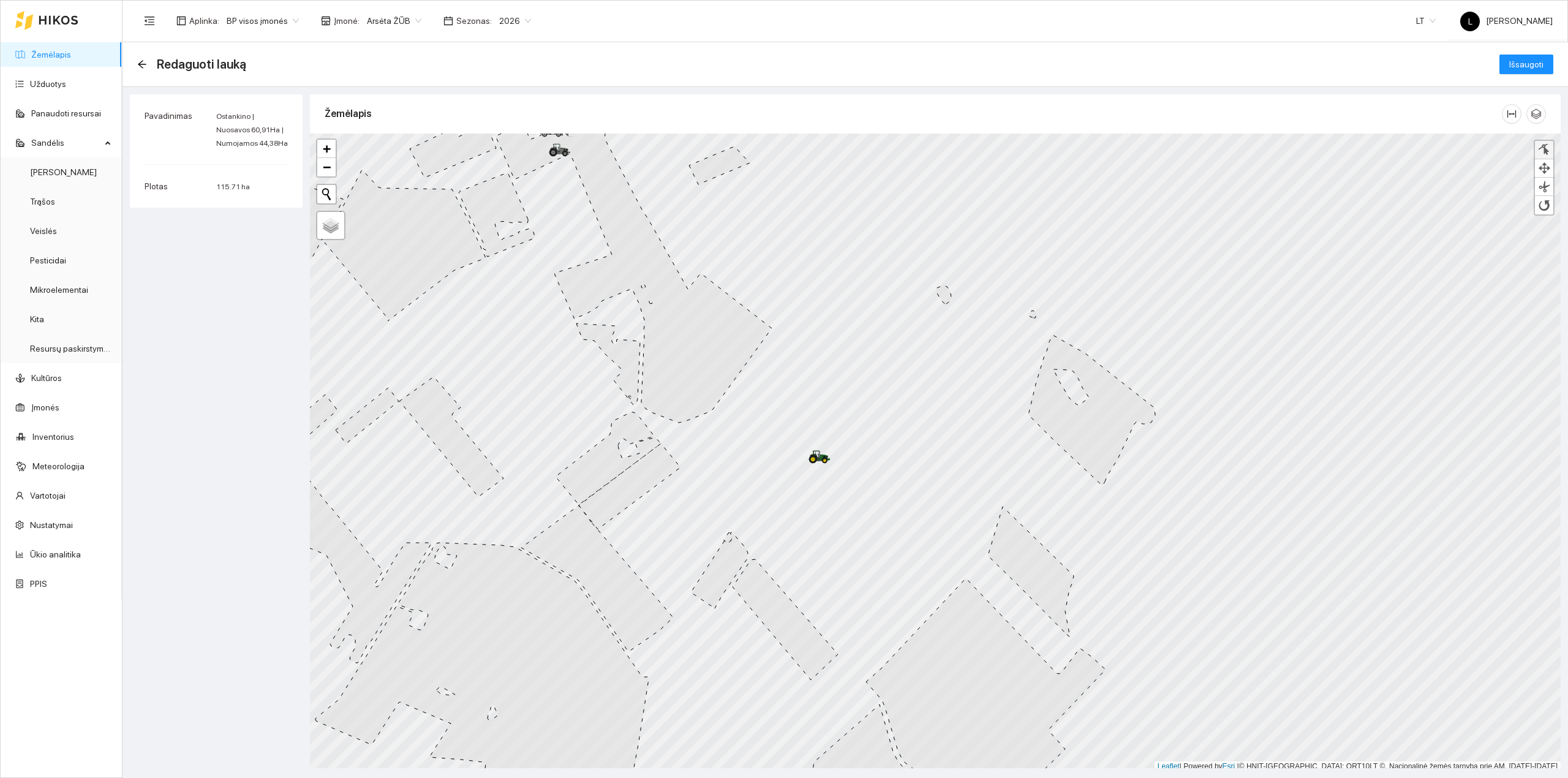
click at [1548, 152] on div at bounding box center [1544, 150] width 13 height 12
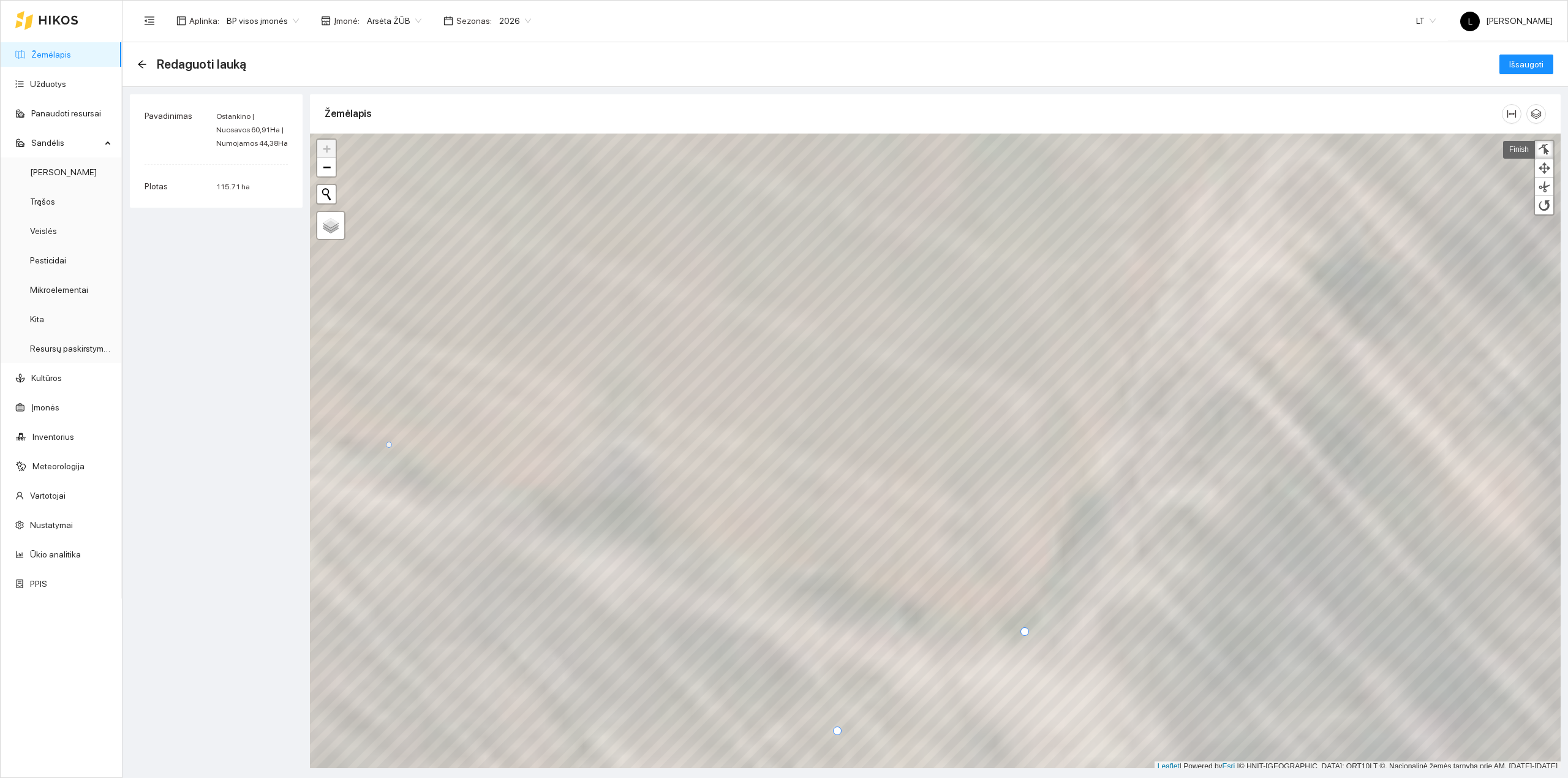
scroll to position [3, 0]
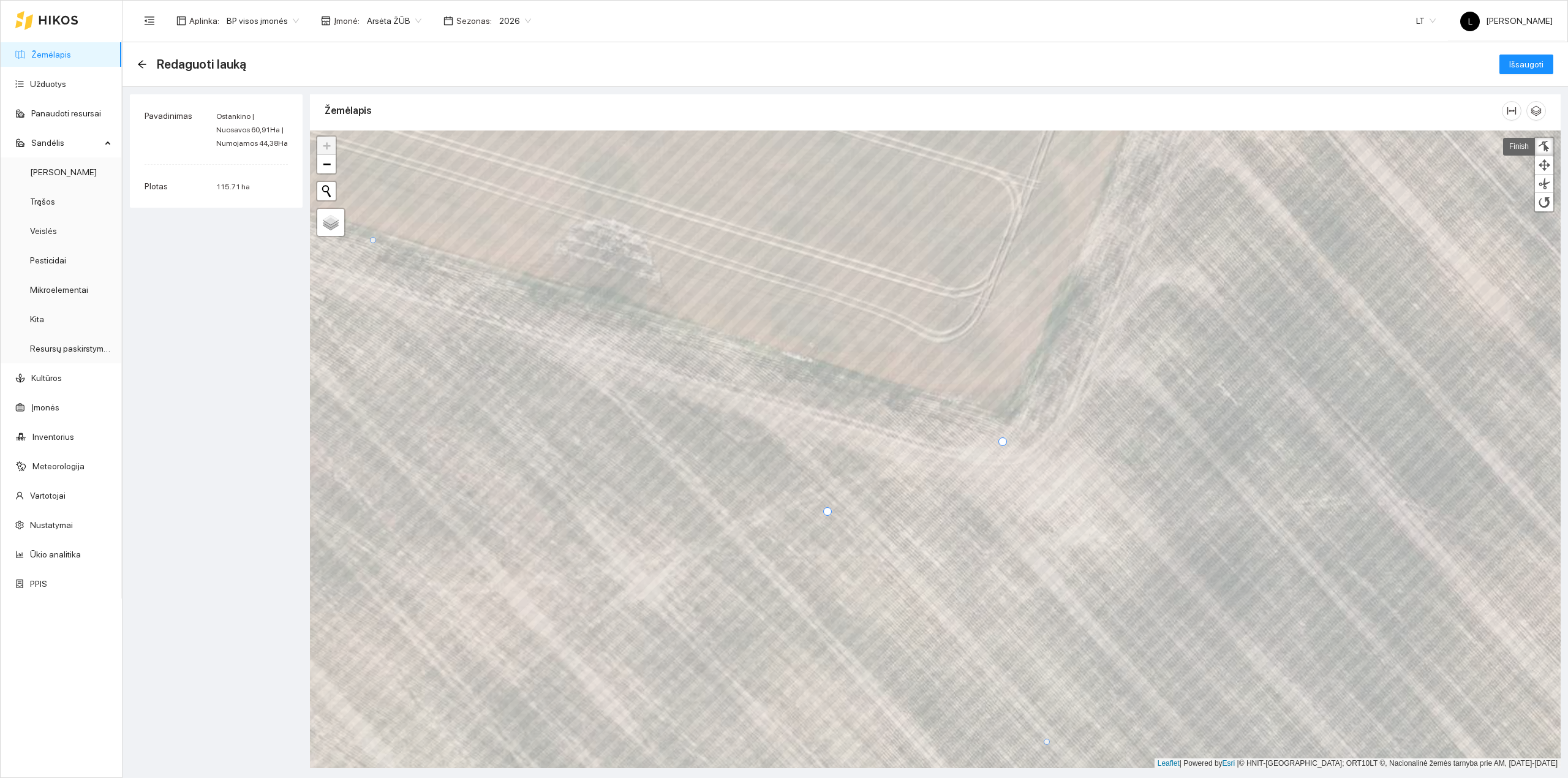
drag, startPoint x: 1013, startPoint y: 413, endPoint x: 1001, endPoint y: 442, distance: 31.4
click at [1001, 442] on div at bounding box center [1003, 442] width 8 height 8
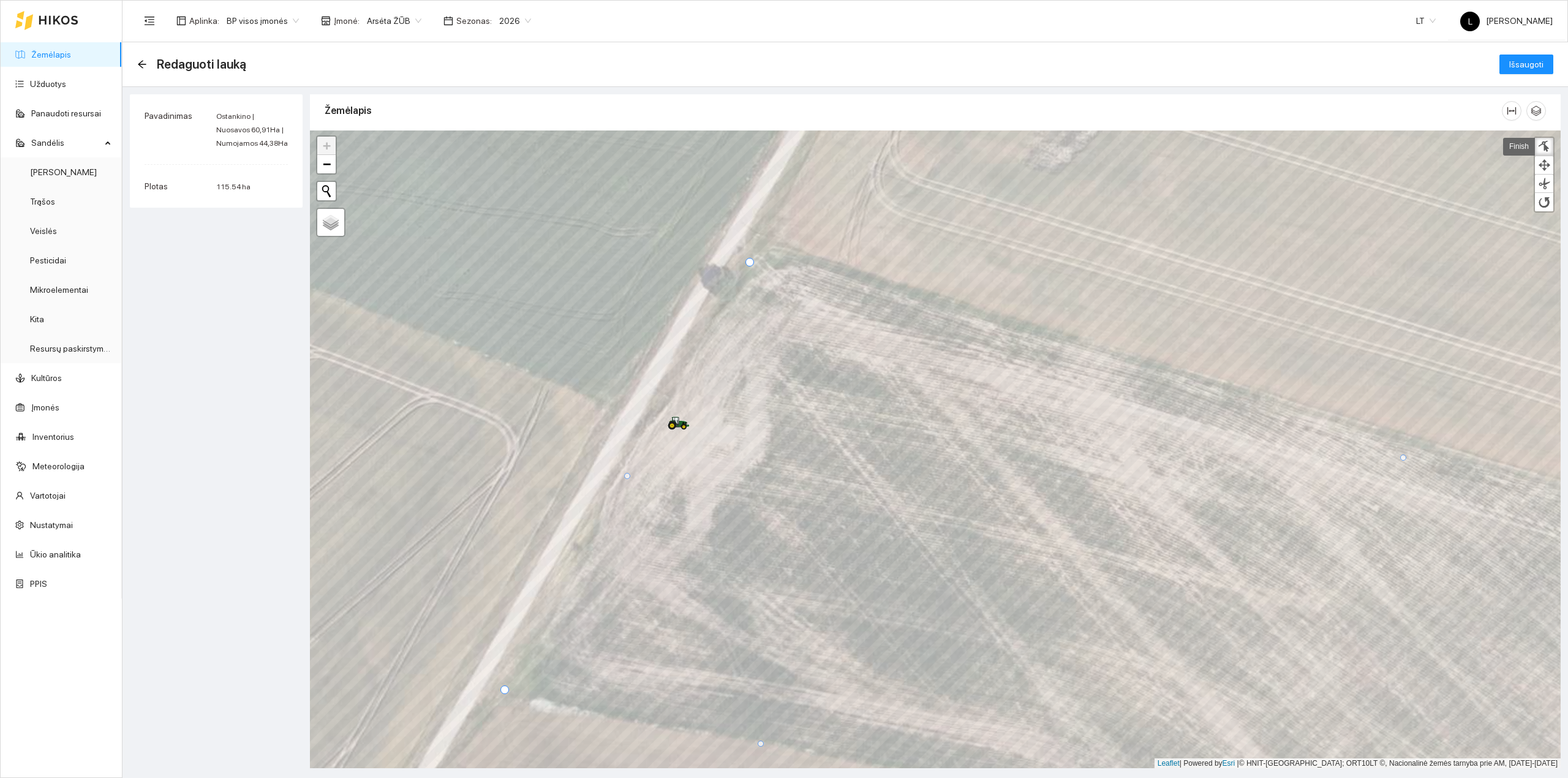
drag, startPoint x: 758, startPoint y: 240, endPoint x: 750, endPoint y: 262, distance: 23.4
click at [750, 262] on div at bounding box center [750, 262] width 8 height 8
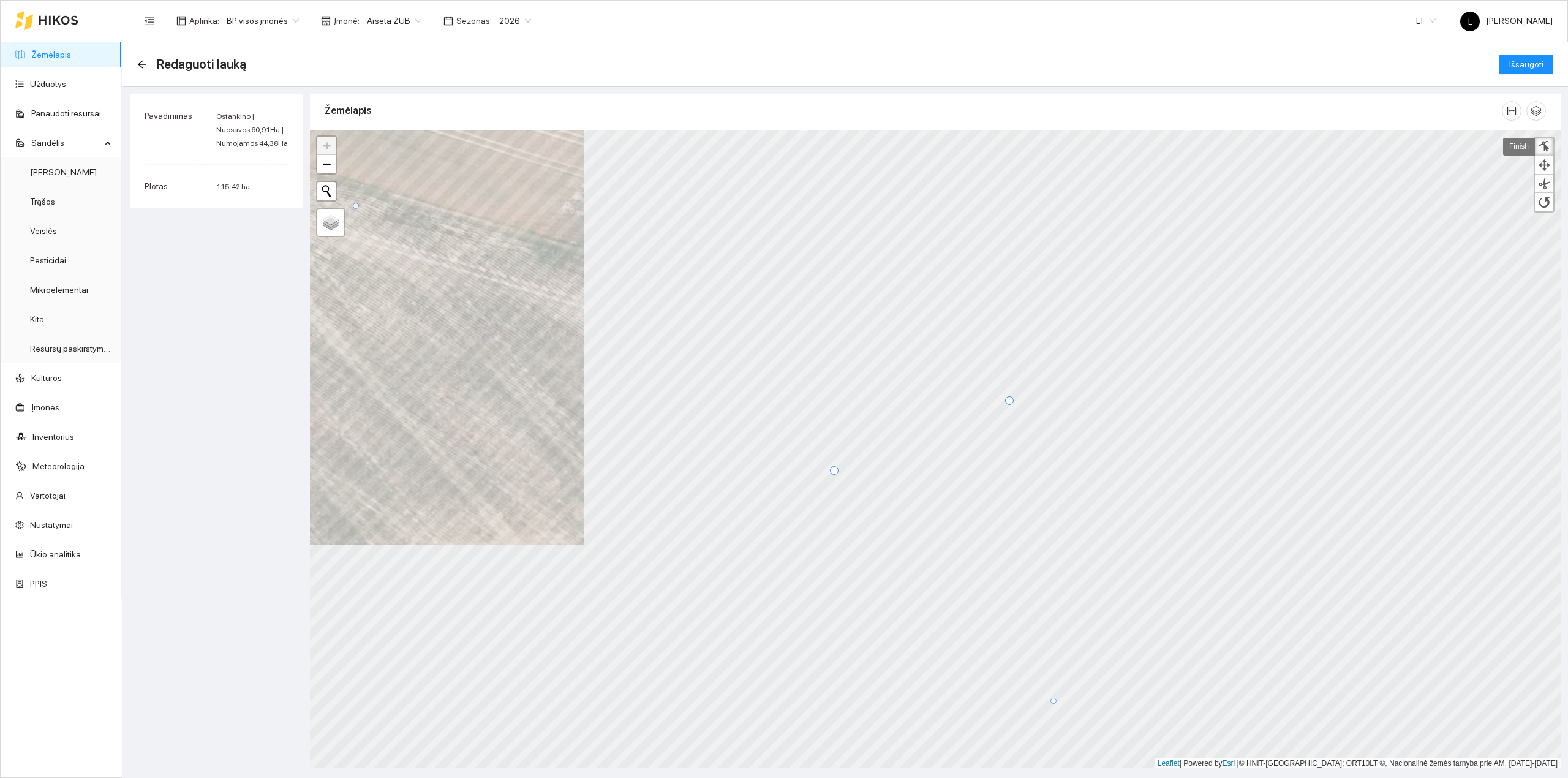
click at [1512, 142] on link "Finish" at bounding box center [1519, 146] width 32 height 18
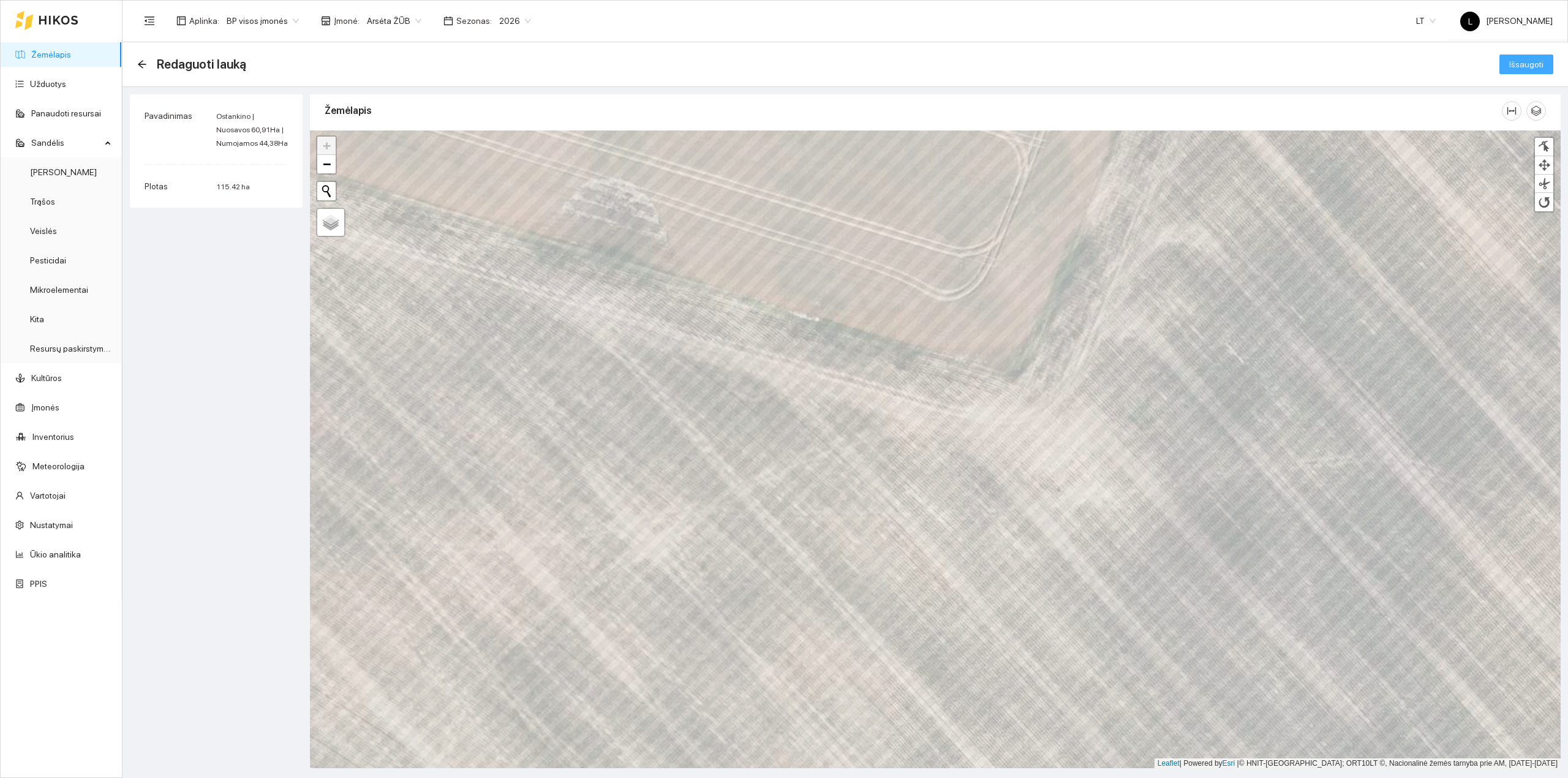
click at [1529, 64] on span "Išsaugoti" at bounding box center [1526, 64] width 34 height 13
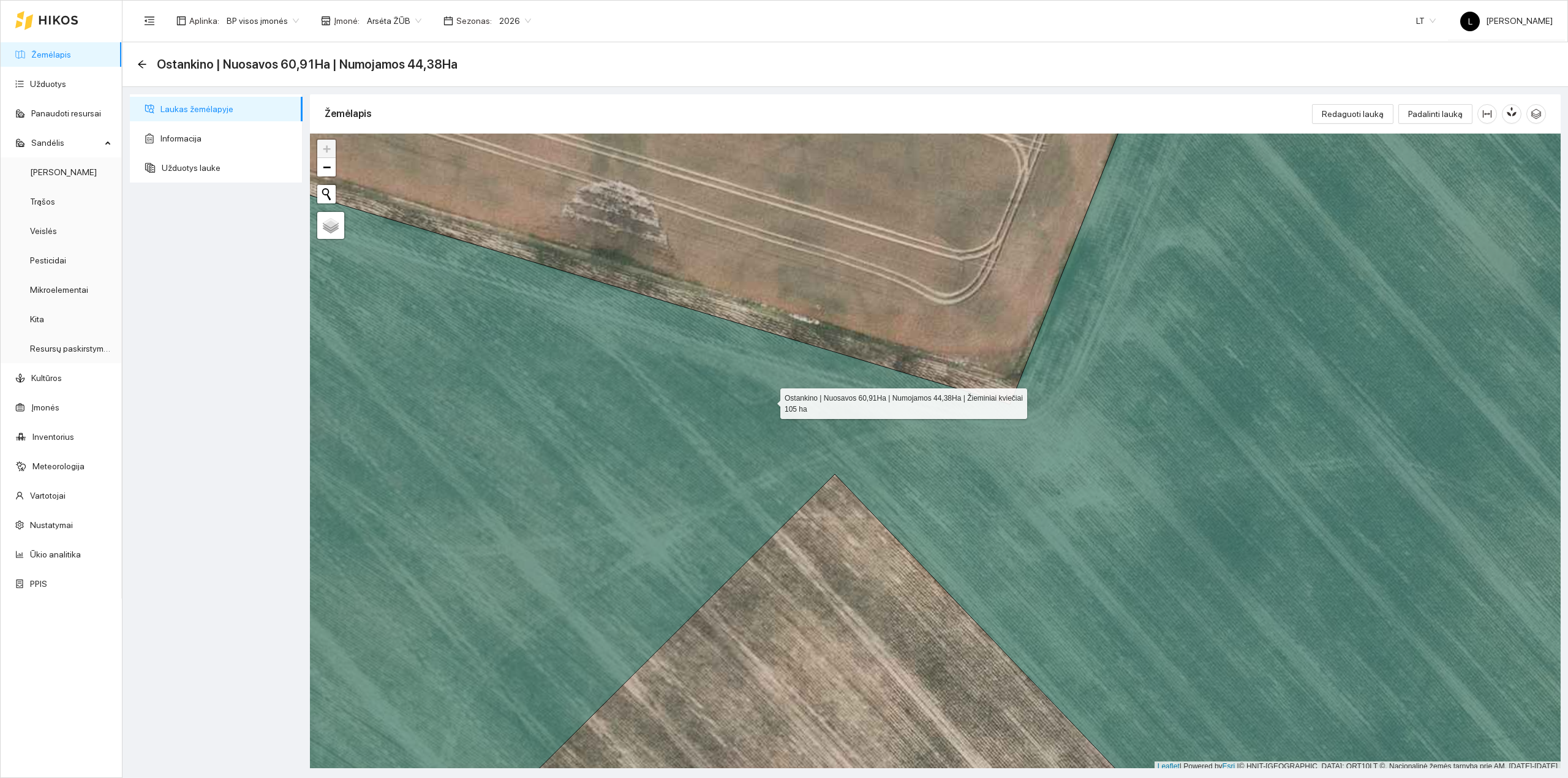
click at [769, 402] on icon at bounding box center [935, 453] width 1504 height 770
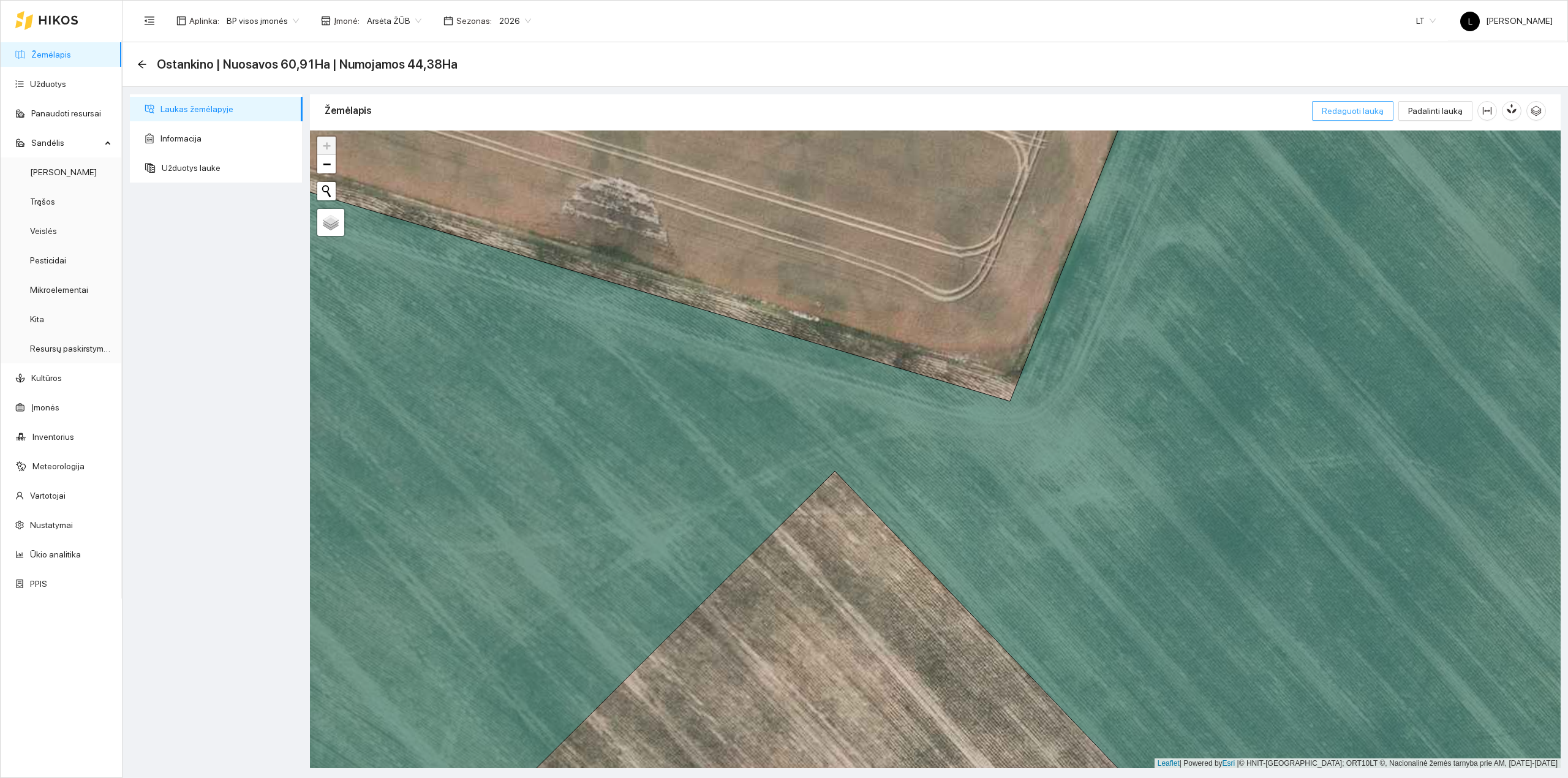
click at [1350, 116] on span "Redaguoti lauką" at bounding box center [1353, 111] width 62 height 13
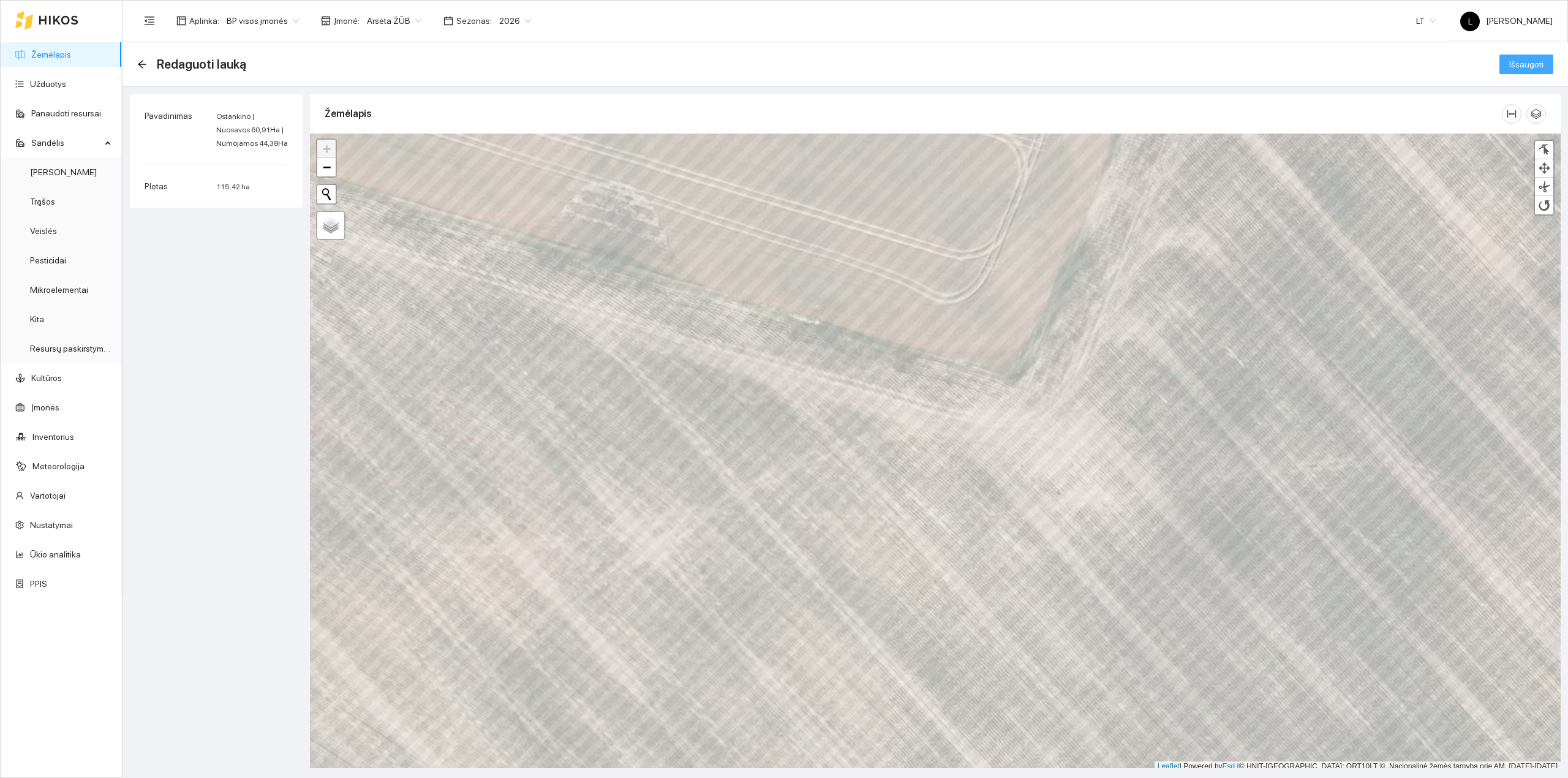
click at [1551, 64] on button "Išsaugoti" at bounding box center [1526, 64] width 54 height 19
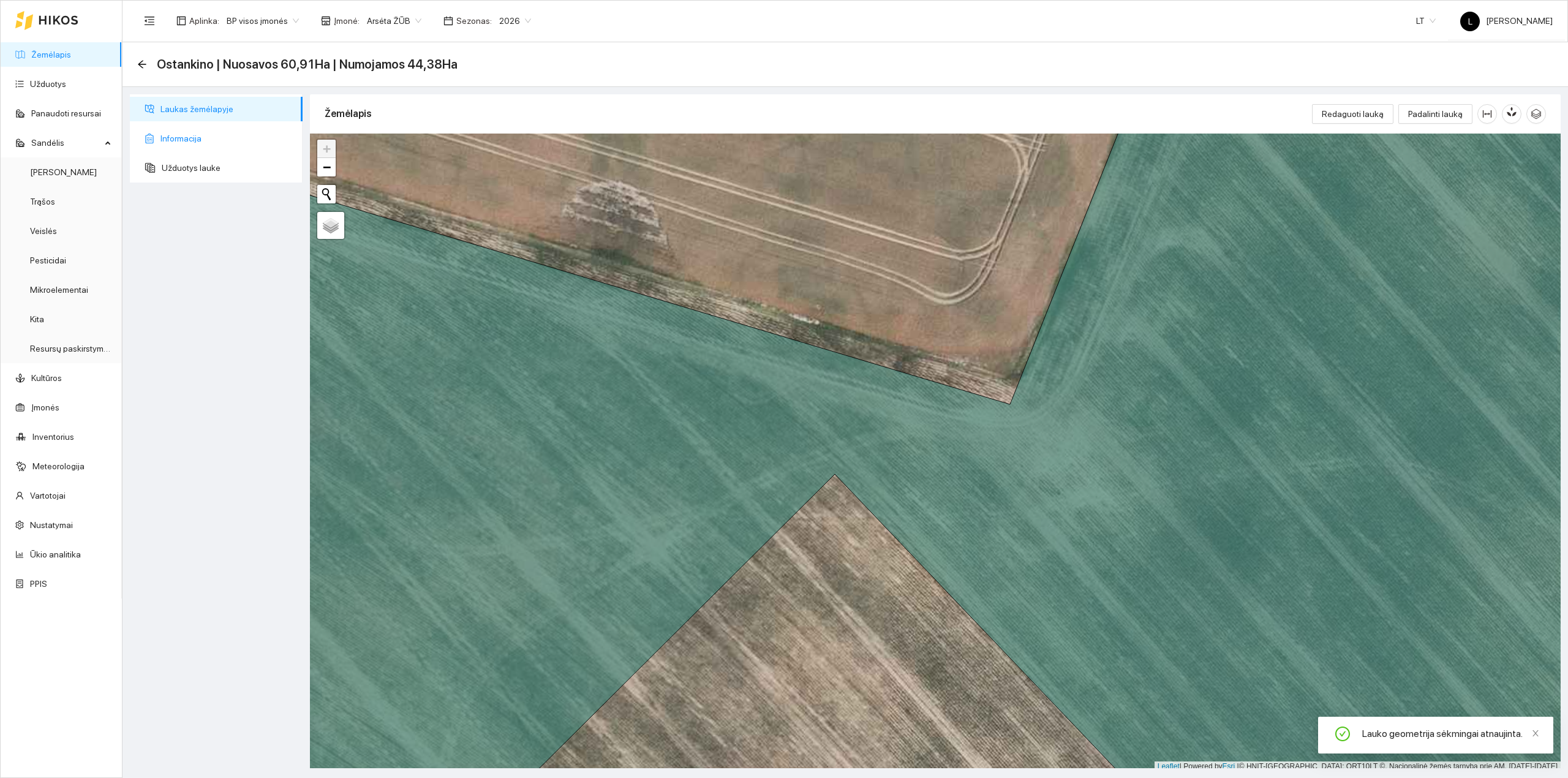
click at [213, 136] on span "Informacija" at bounding box center [226, 138] width 132 height 24
type textarea "Laukas sukurtas iš PPIS duomenų: 235539-0076 - 1"
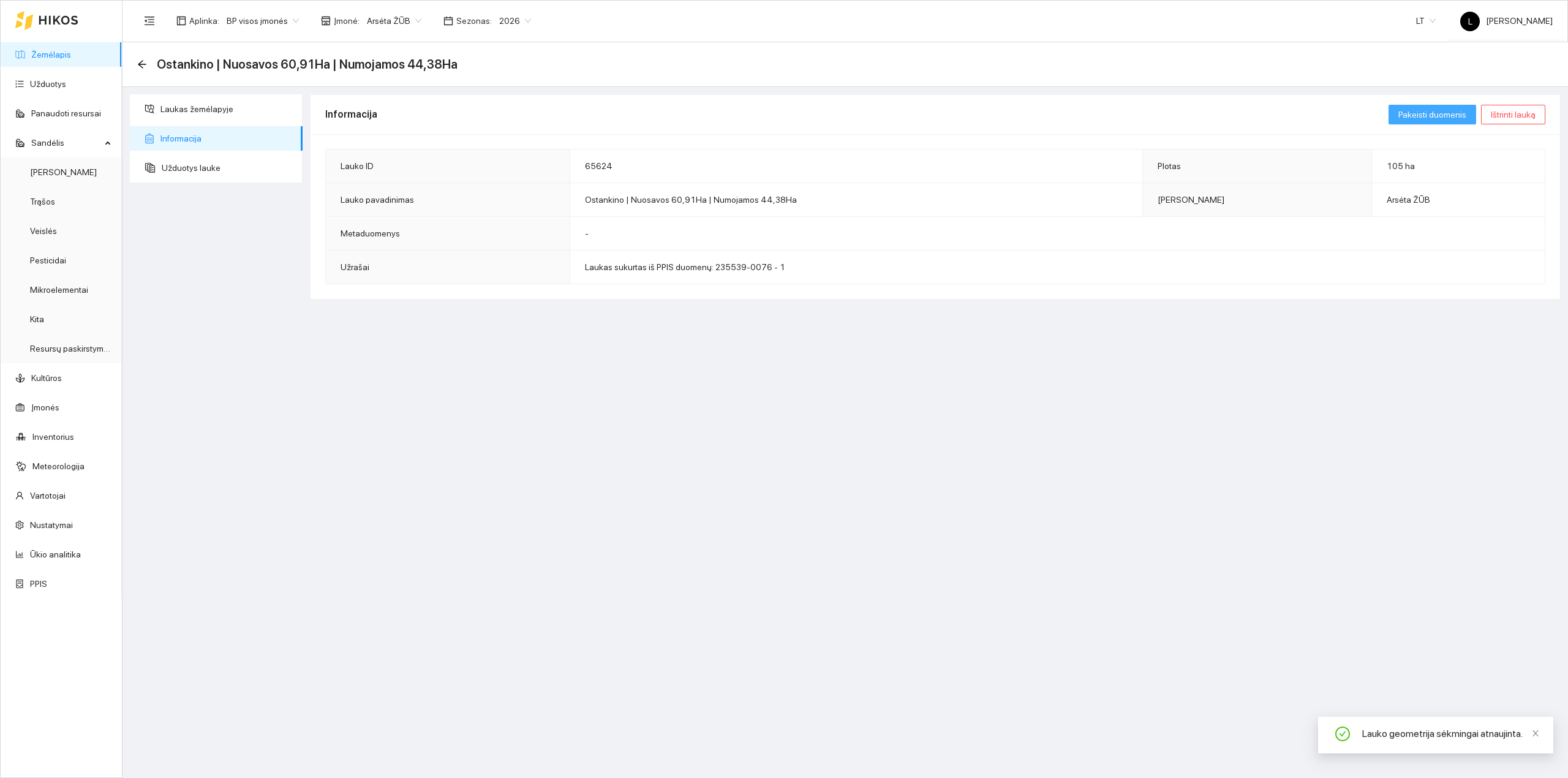
click at [1454, 119] on span "Pakeisti duomenis" at bounding box center [1432, 114] width 68 height 13
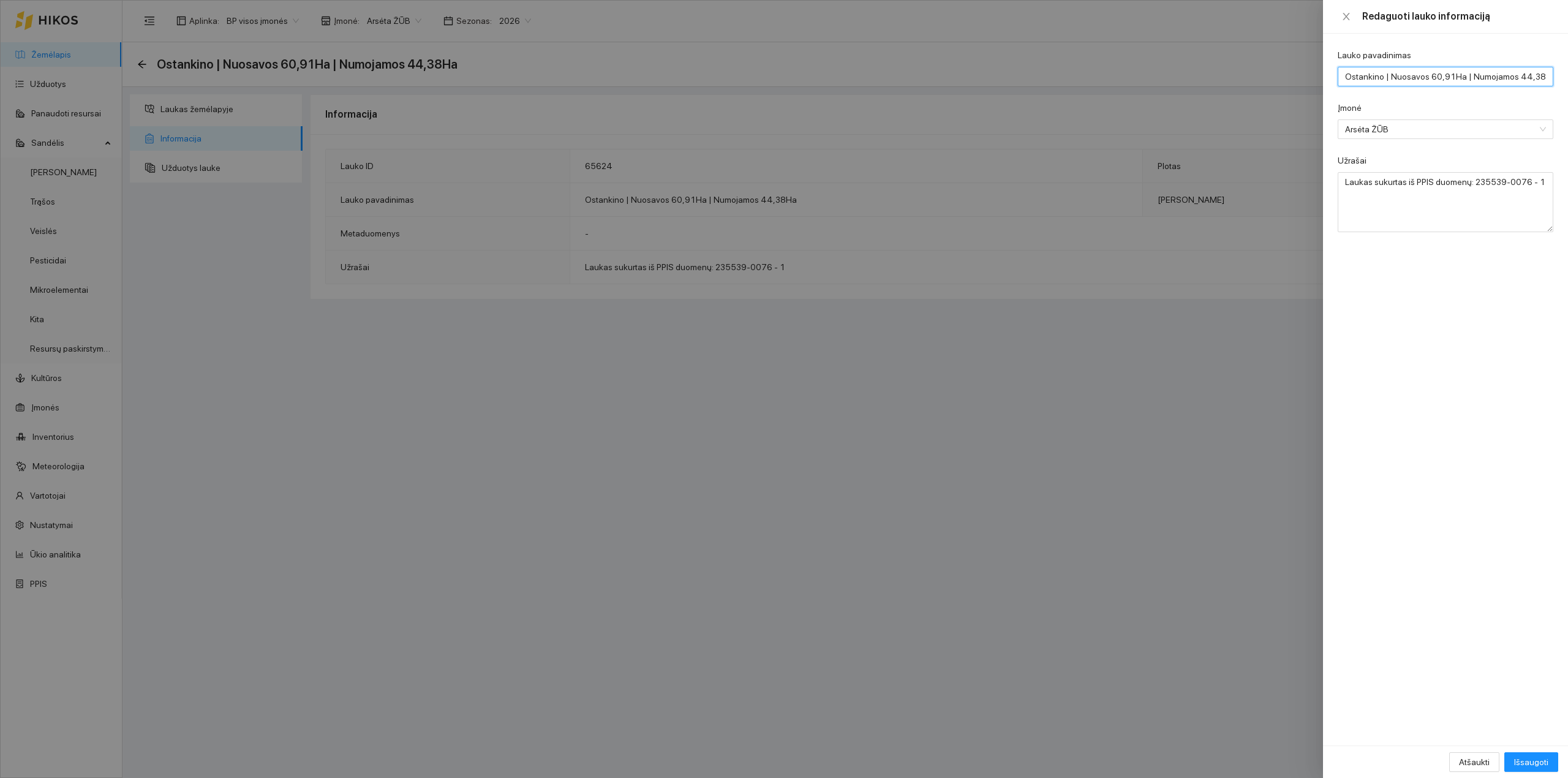
click at [1444, 76] on input "Ostankino | Nuosavos 60,91Ha | Numojamos 44,38Ha" at bounding box center [1445, 76] width 215 height 19
click at [1445, 77] on input "Ostankino | Nuosavos 60,91Ha | Numojamos 44,38Ha" at bounding box center [1445, 76] width 215 height 19
click at [1448, 79] on input "Ostankino | Nuosavos 60,91Ha | Numojamos 44,38Ha" at bounding box center [1445, 76] width 215 height 19
click at [1450, 78] on input "Ostankino | Nuosavos 60,91Ha | Numojamos 44,38Ha" at bounding box center [1445, 76] width 215 height 19
type input "Ostankino | Nuosavos 60,62Ha | Numojamos 44,38Ha"
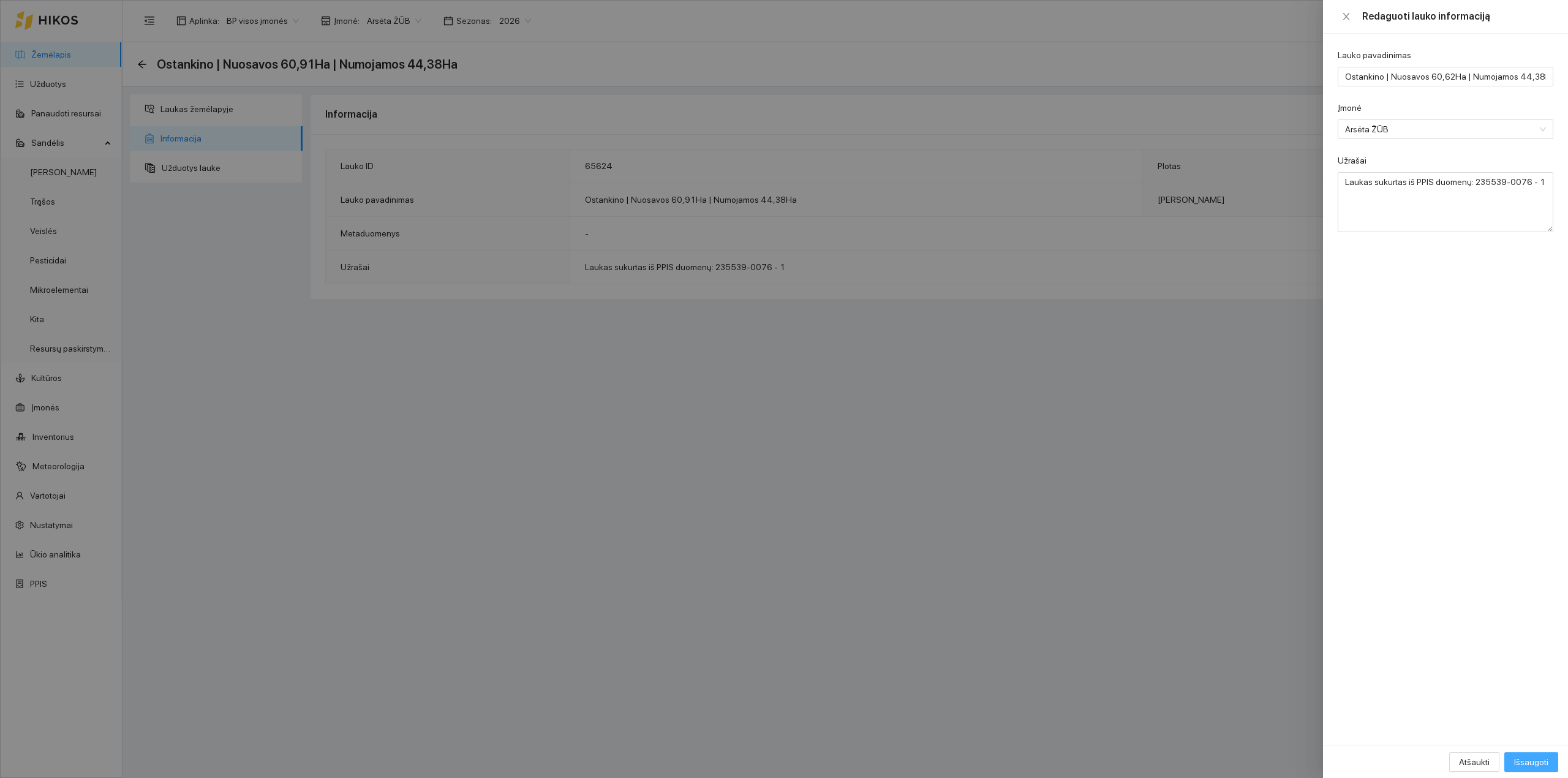
click at [1539, 758] on span "Išsaugoti" at bounding box center [1531, 762] width 34 height 13
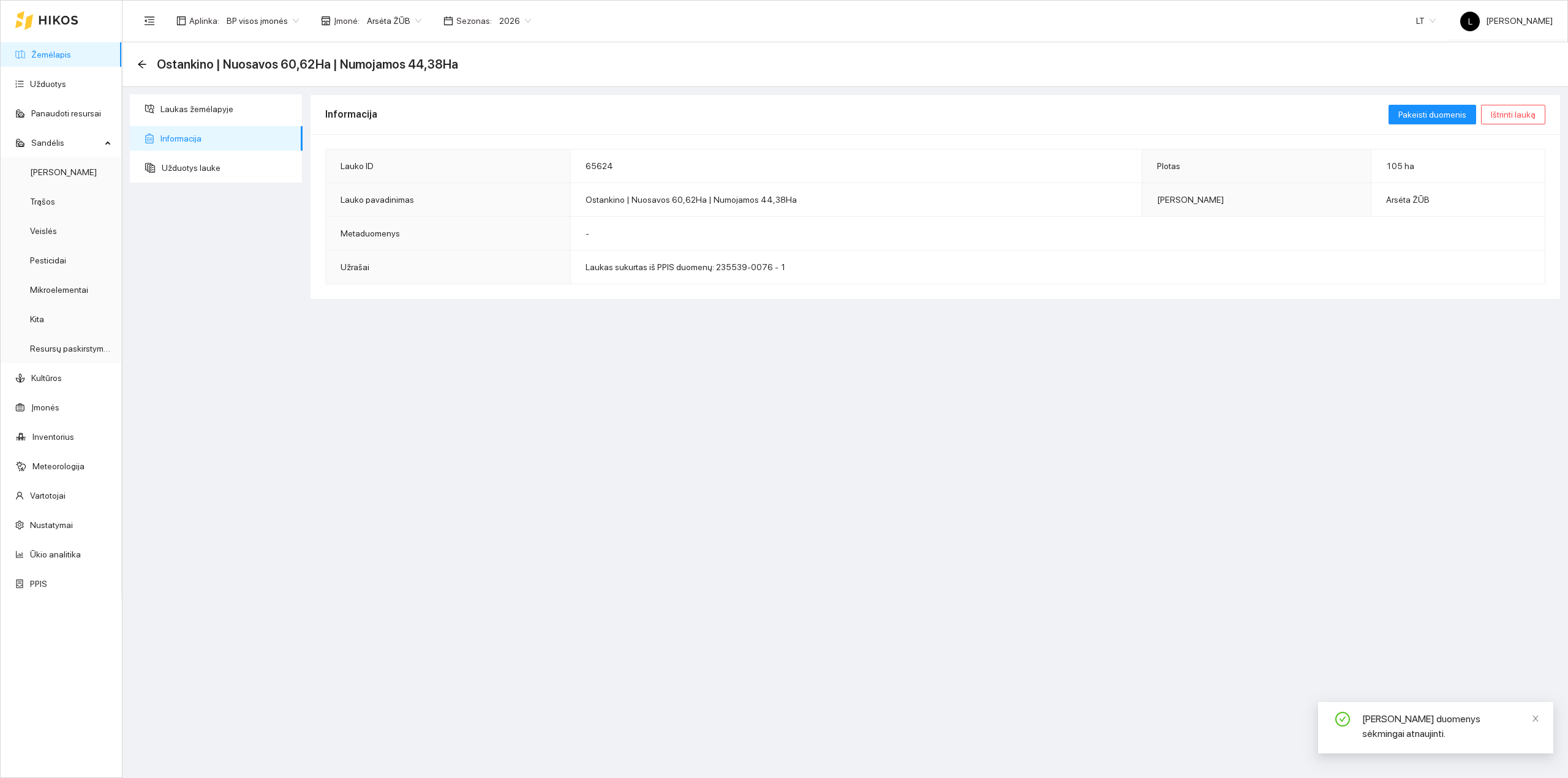
click at [71, 53] on link "Žemėlapis" at bounding box center [50, 55] width 40 height 10
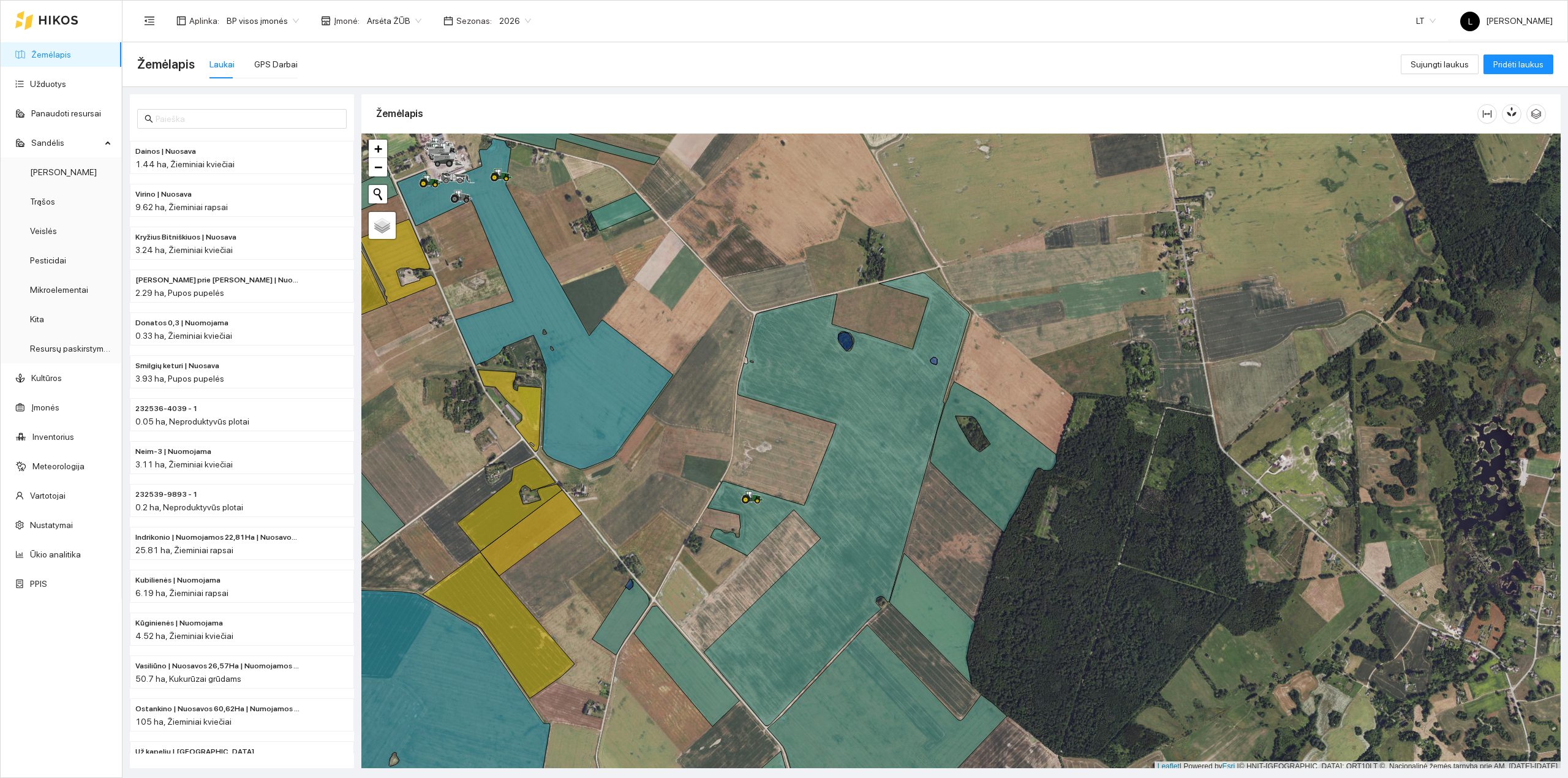
scroll to position [3, 0]
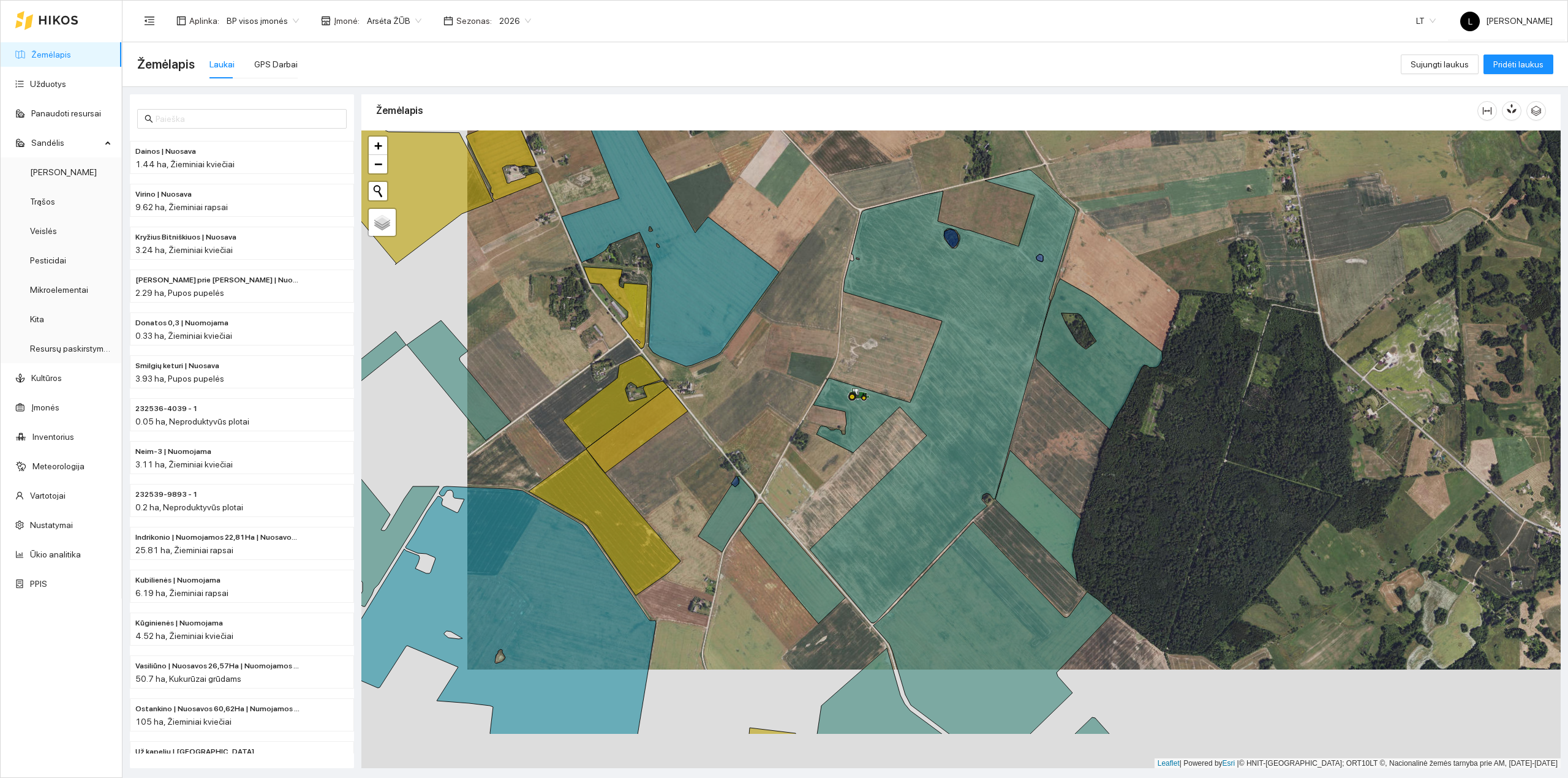
drag, startPoint x: 656, startPoint y: 475, endPoint x: 748, endPoint y: 403, distance: 116.8
click at [748, 403] on div at bounding box center [961, 449] width 1199 height 638
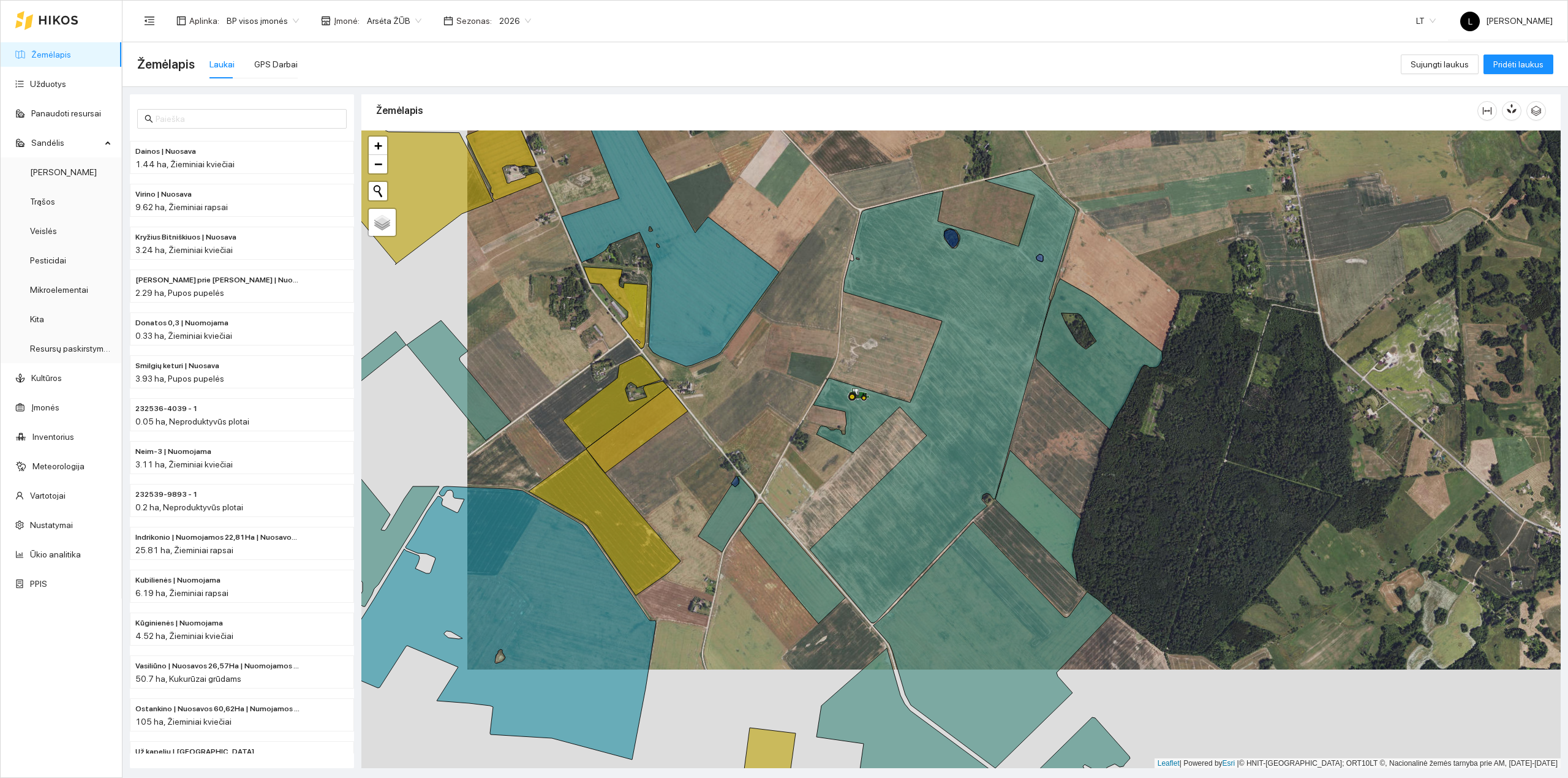
drag, startPoint x: 730, startPoint y: 475, endPoint x: 797, endPoint y: 405, distance: 96.9
click at [797, 405] on div at bounding box center [961, 449] width 1199 height 638
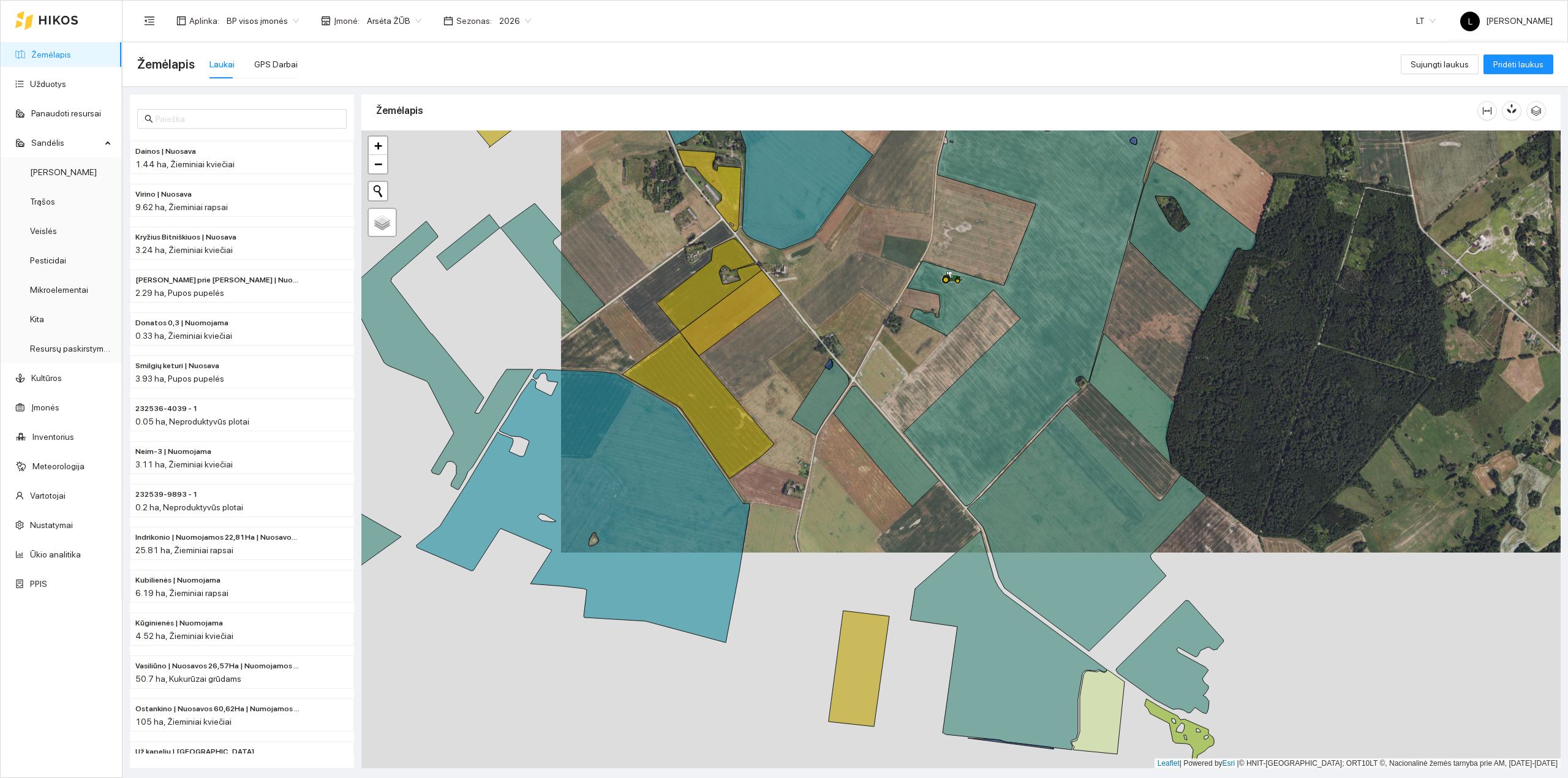
drag, startPoint x: 765, startPoint y: 540, endPoint x: 797, endPoint y: 441, distance: 104.0
click at [797, 442] on div at bounding box center [961, 449] width 1199 height 638
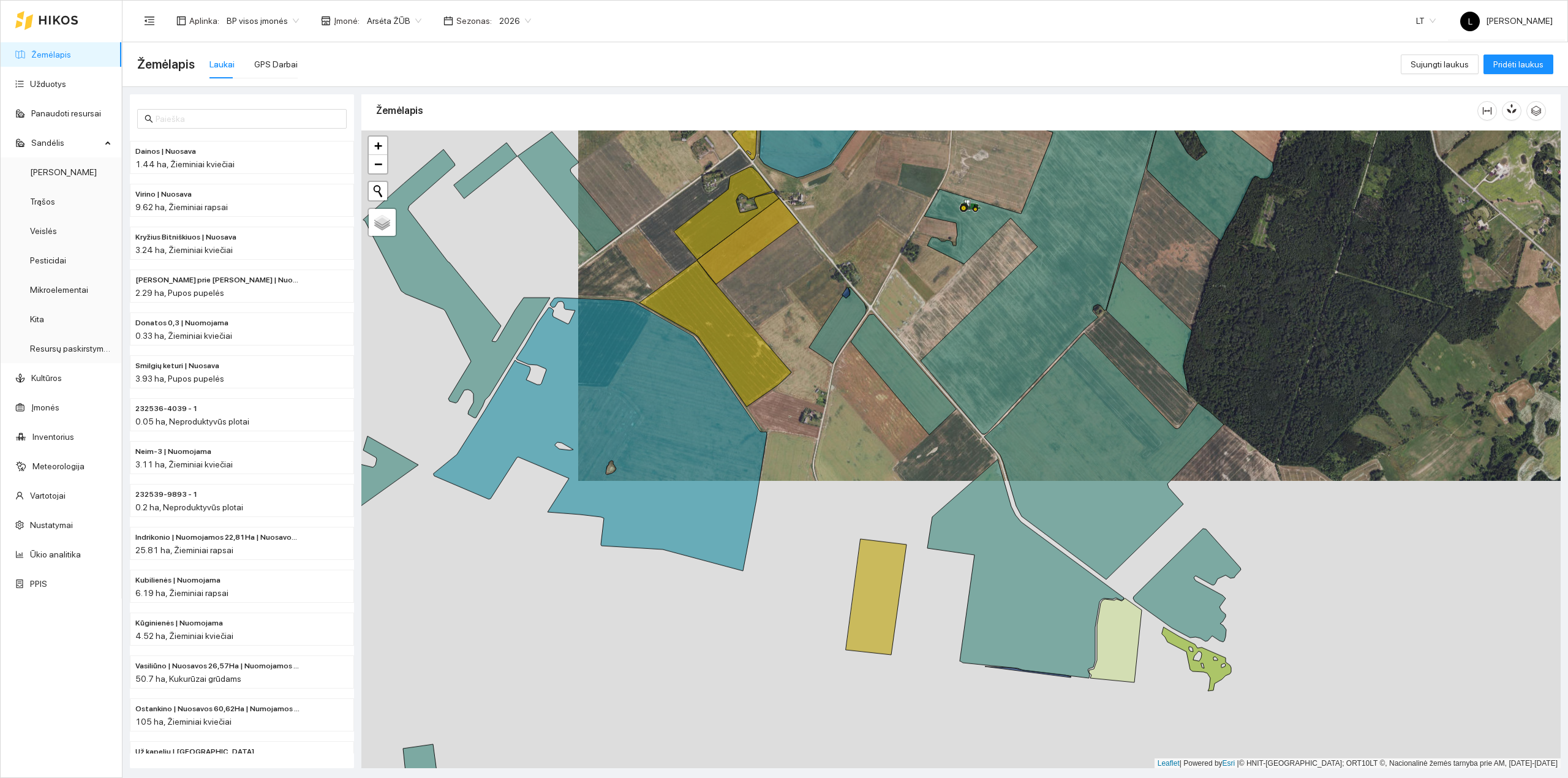
drag, startPoint x: 918, startPoint y: 354, endPoint x: 965, endPoint y: 273, distance: 93.6
click at [965, 273] on div at bounding box center [961, 449] width 1199 height 638
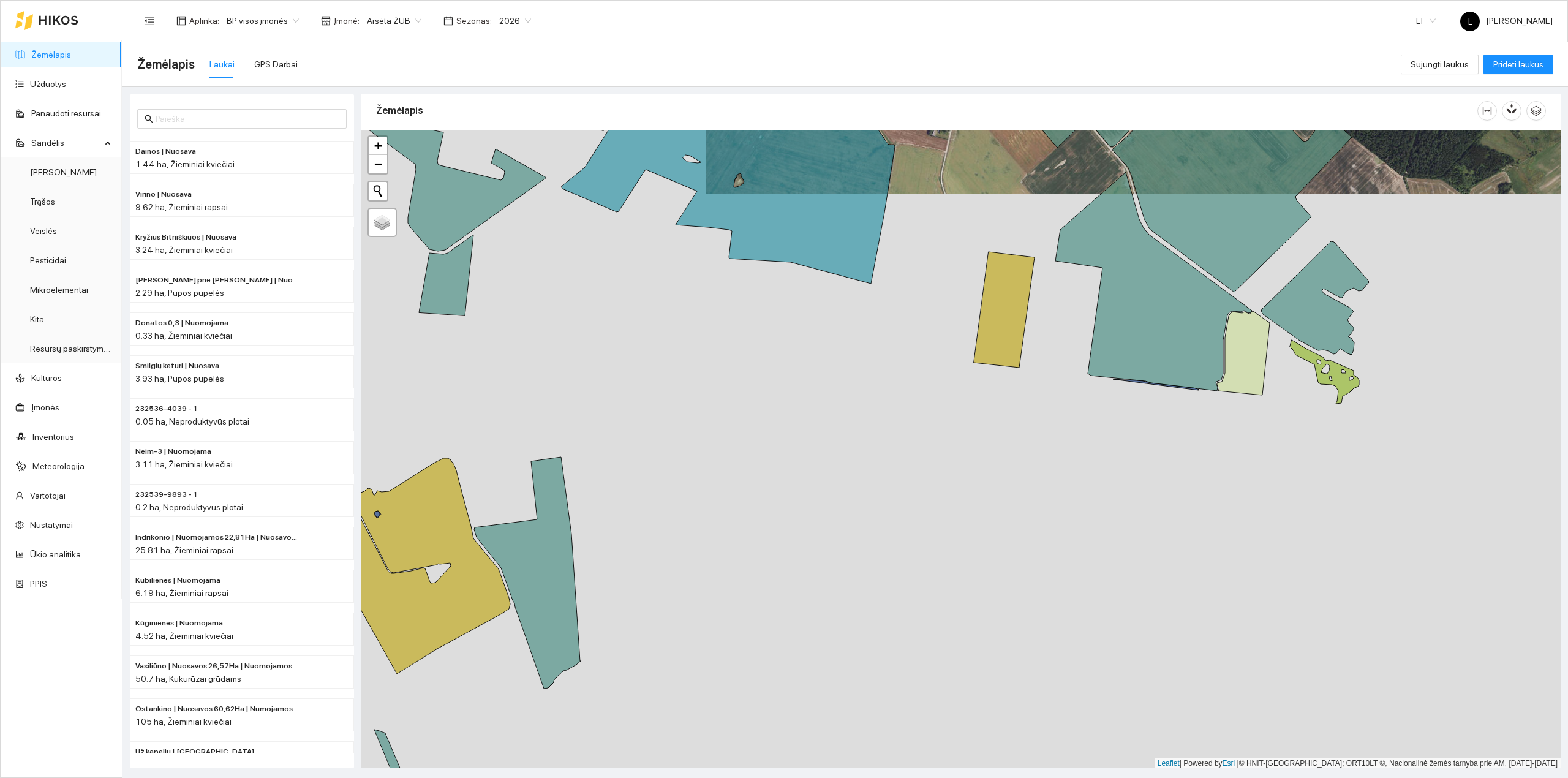
drag, startPoint x: 1041, startPoint y: 476, endPoint x: 1035, endPoint y: 481, distance: 7.8
click at [1046, 474] on div at bounding box center [961, 449] width 1199 height 638
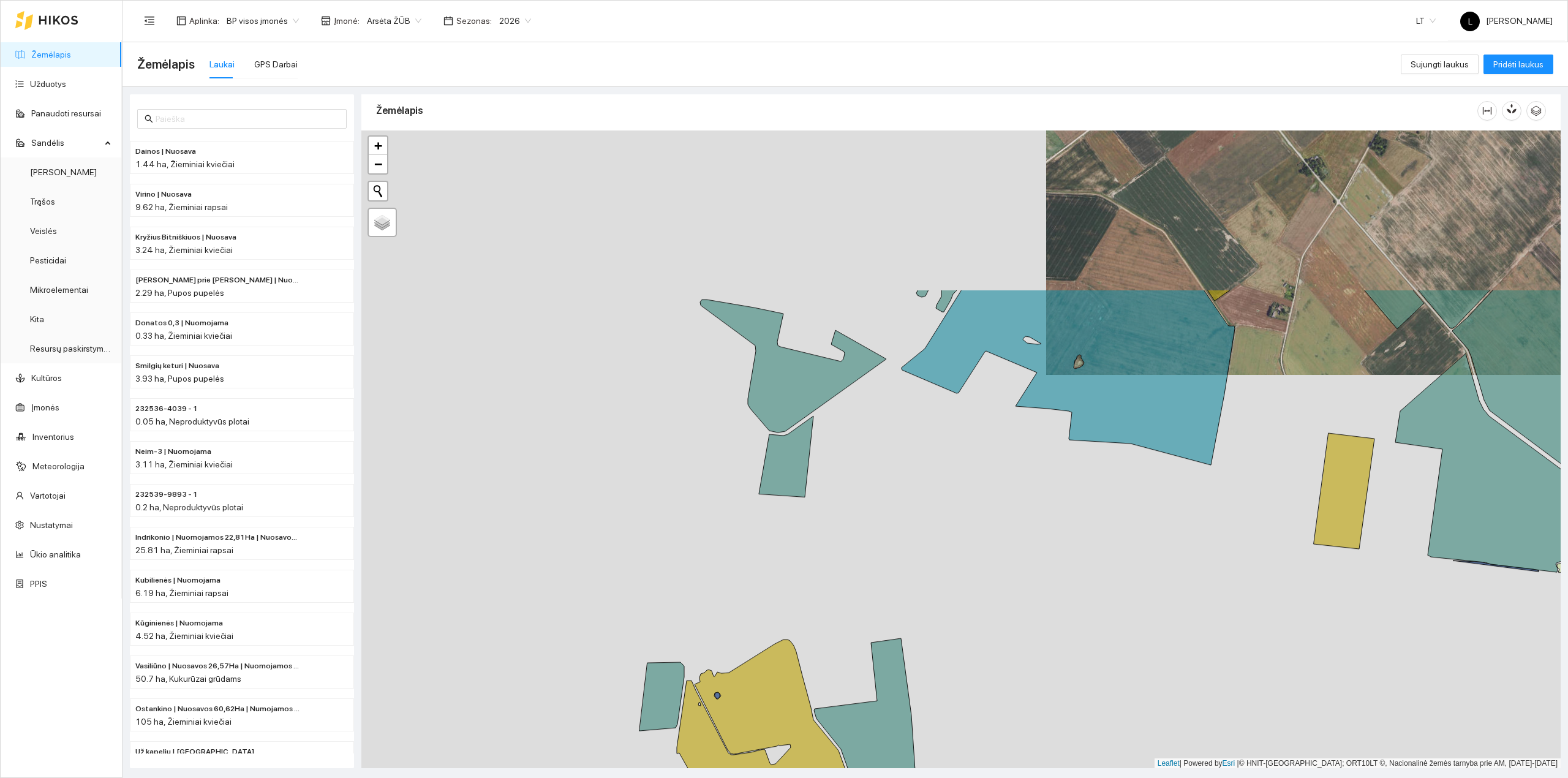
drag, startPoint x: 866, startPoint y: 331, endPoint x: 963, endPoint y: 523, distance: 215.1
click at [988, 549] on div at bounding box center [961, 449] width 1199 height 638
